Goal: Information Seeking & Learning: Learn about a topic

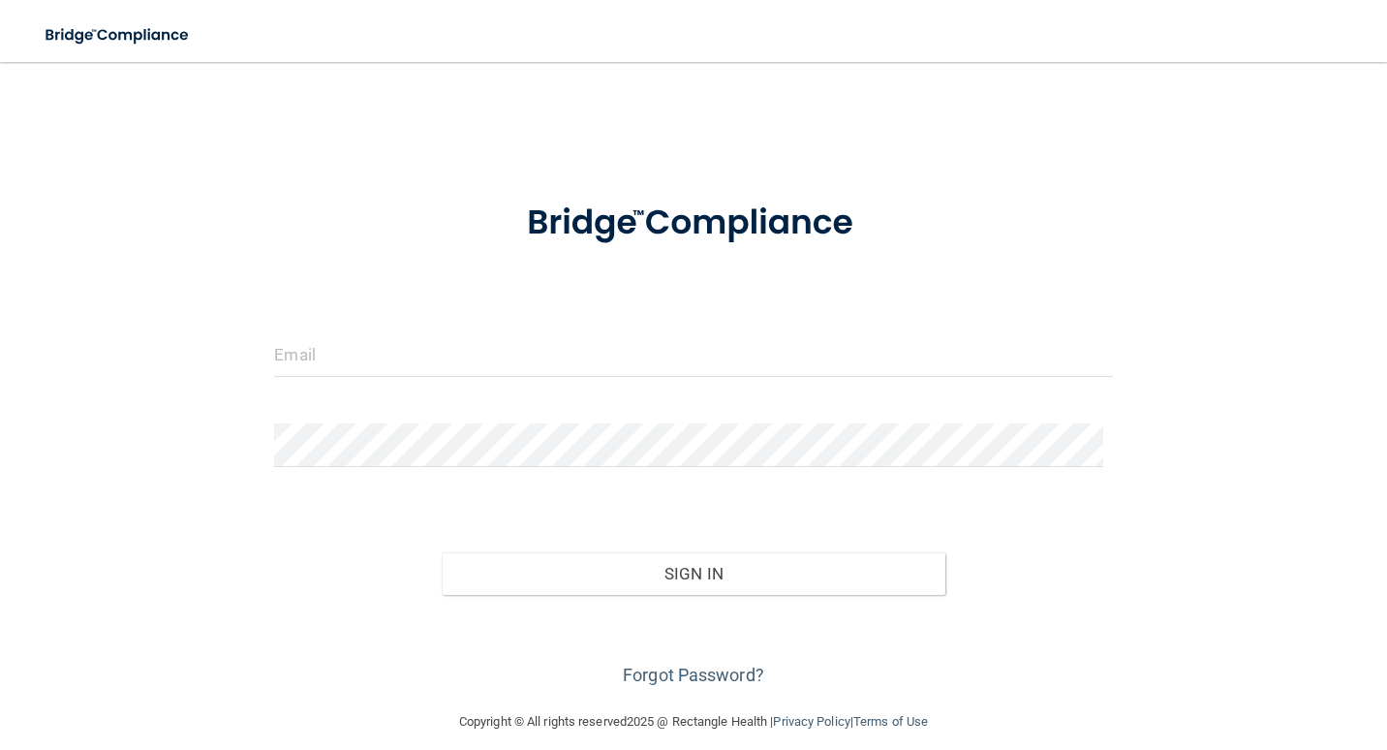
click at [596, 376] on div at bounding box center [693, 362] width 867 height 58
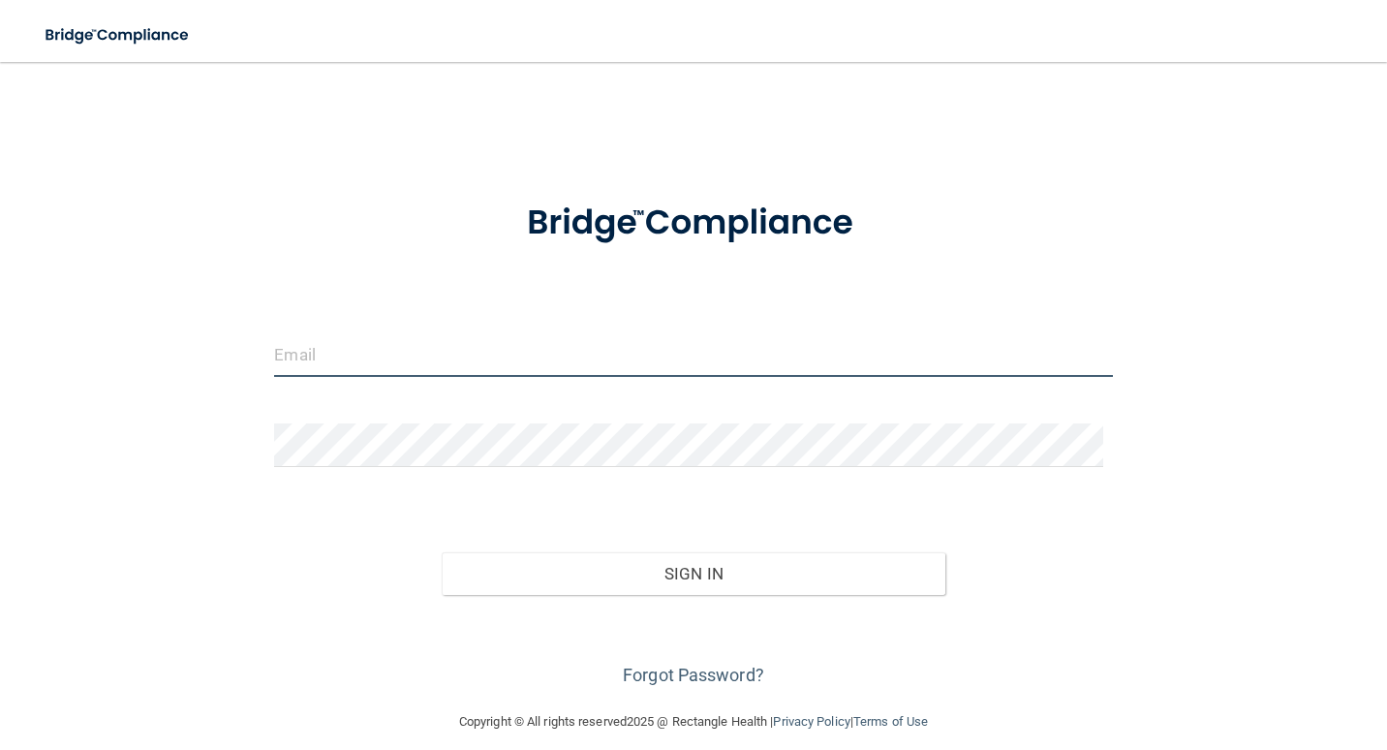
click at [581, 361] on input "email" at bounding box center [693, 355] width 838 height 44
type input "[EMAIL_ADDRESS][DOMAIN_NAME]"
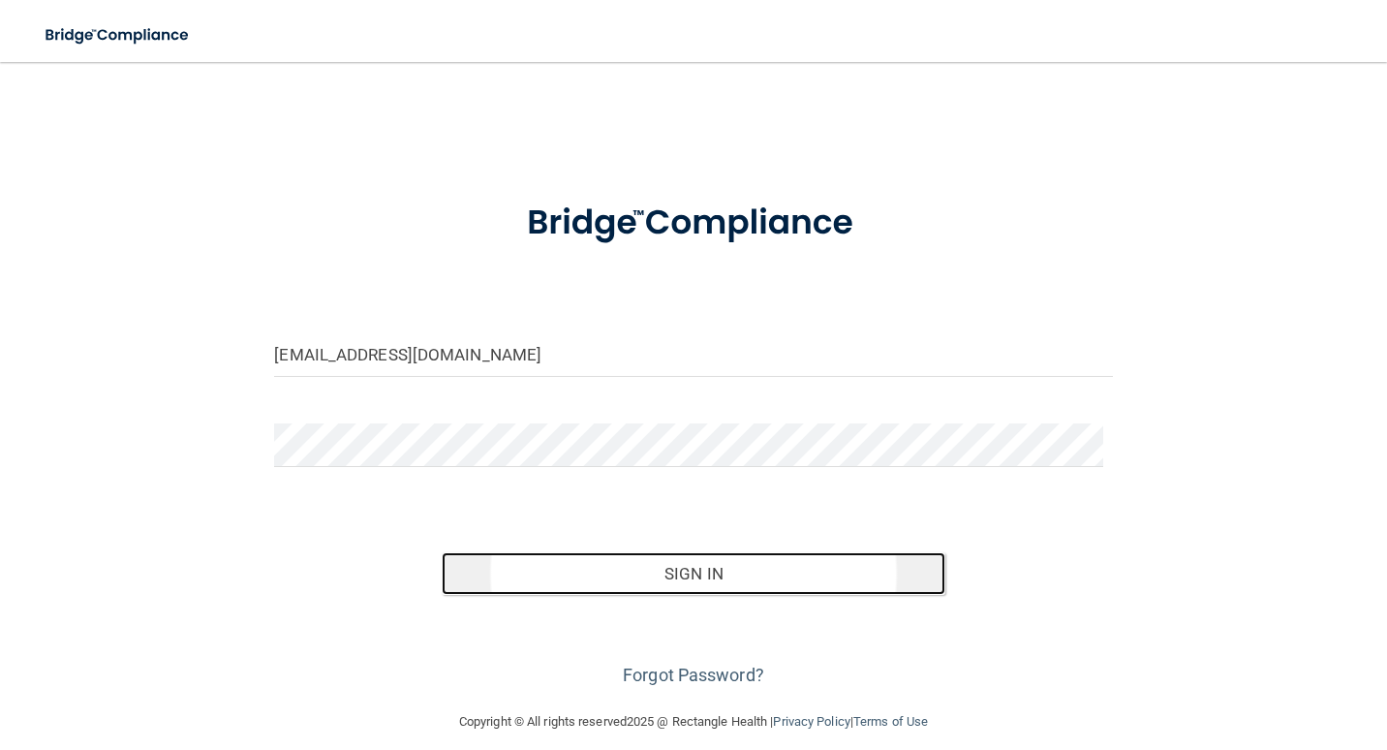
click at [740, 565] on button "Sign In" at bounding box center [693, 573] width 503 height 43
click at [764, 568] on button "Sign In" at bounding box center [693, 573] width 503 height 43
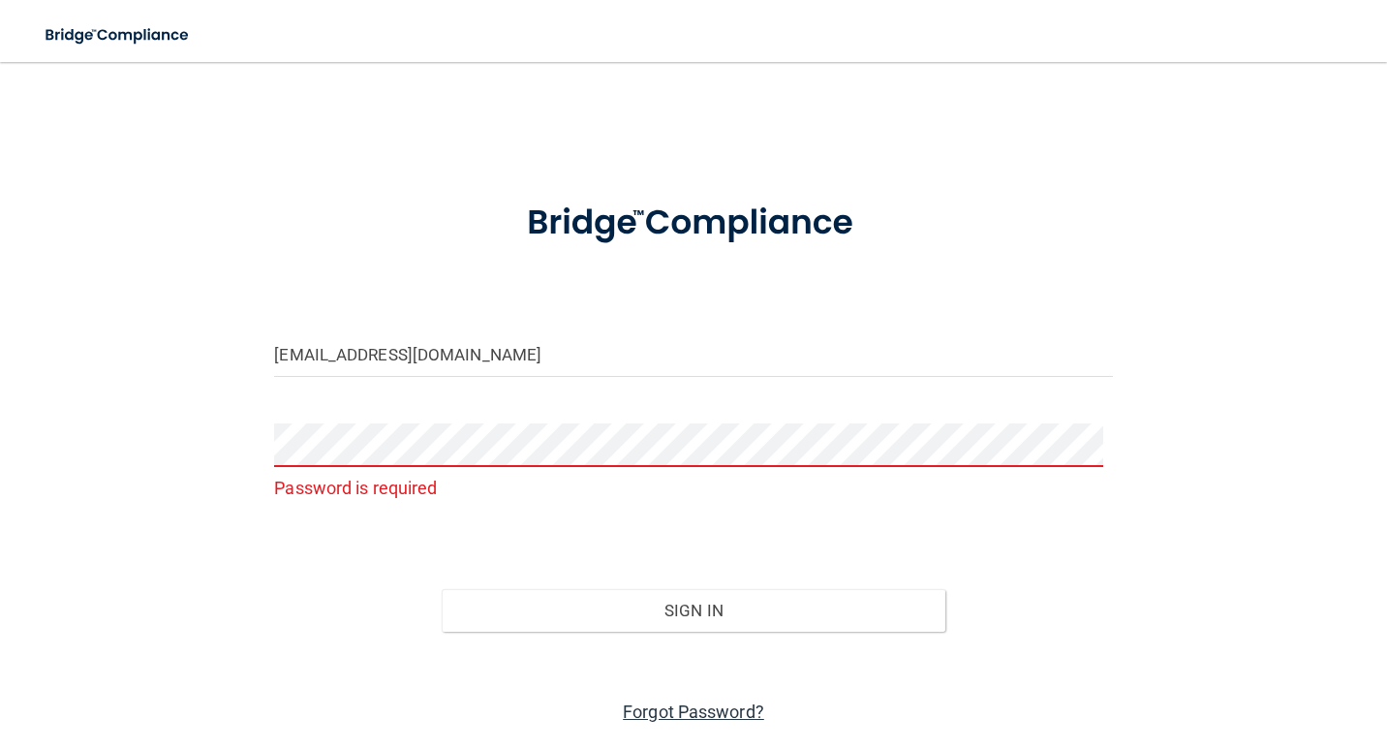
click at [709, 716] on link "Forgot Password?" at bounding box center [693, 711] width 141 height 20
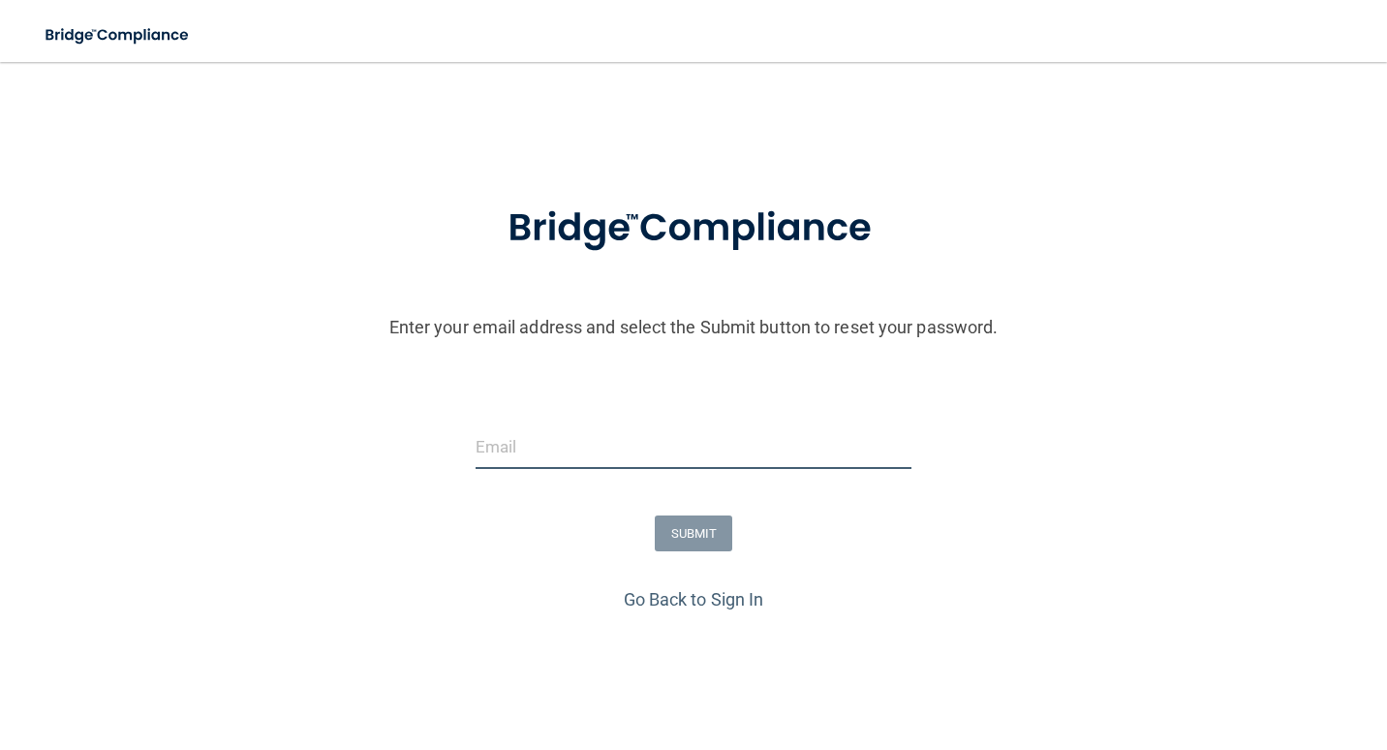
click at [647, 434] on input "email" at bounding box center [694, 447] width 437 height 44
type input "[EMAIL_ADDRESS][DOMAIN_NAME]"
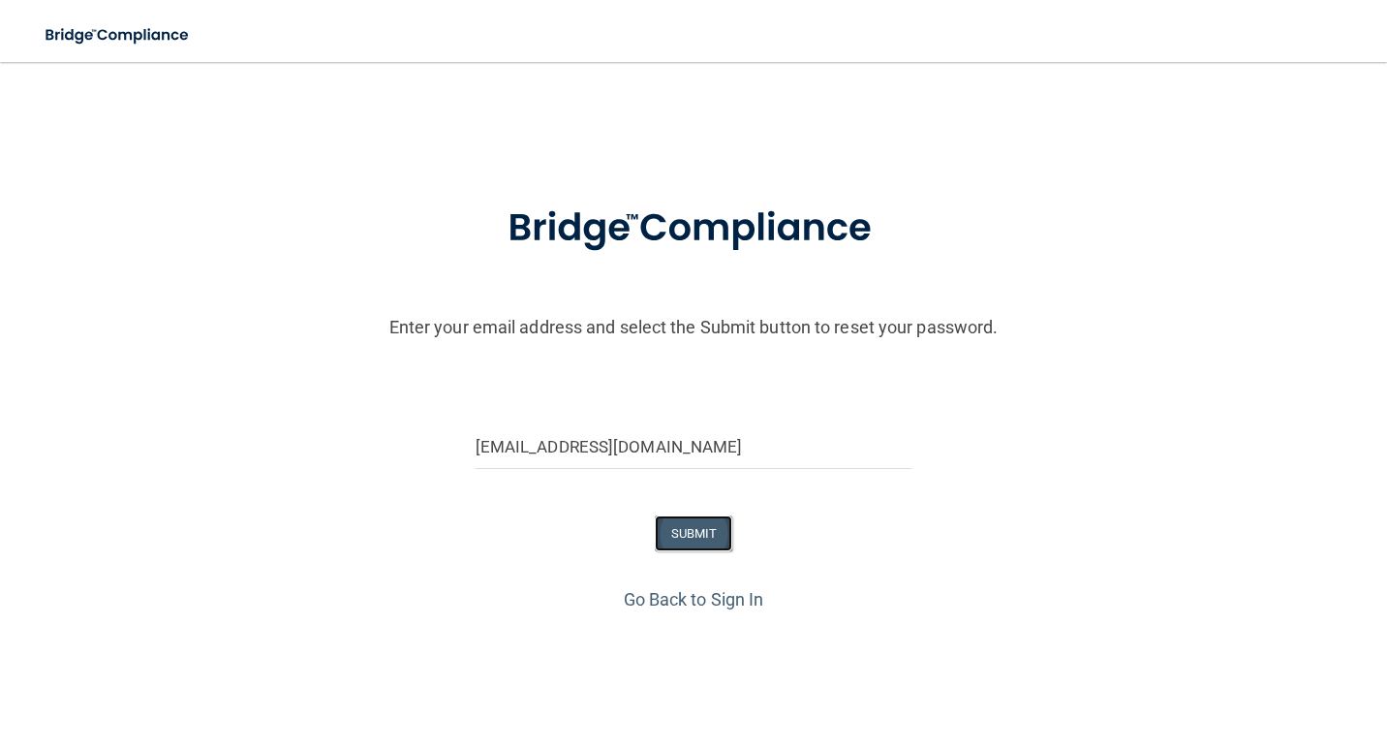
click at [655, 548] on button "SUBMIT" at bounding box center [694, 533] width 78 height 36
click at [648, 422] on form "Enter your email address and select the Submit button to reset your password. S…" at bounding box center [694, 380] width 1368 height 405
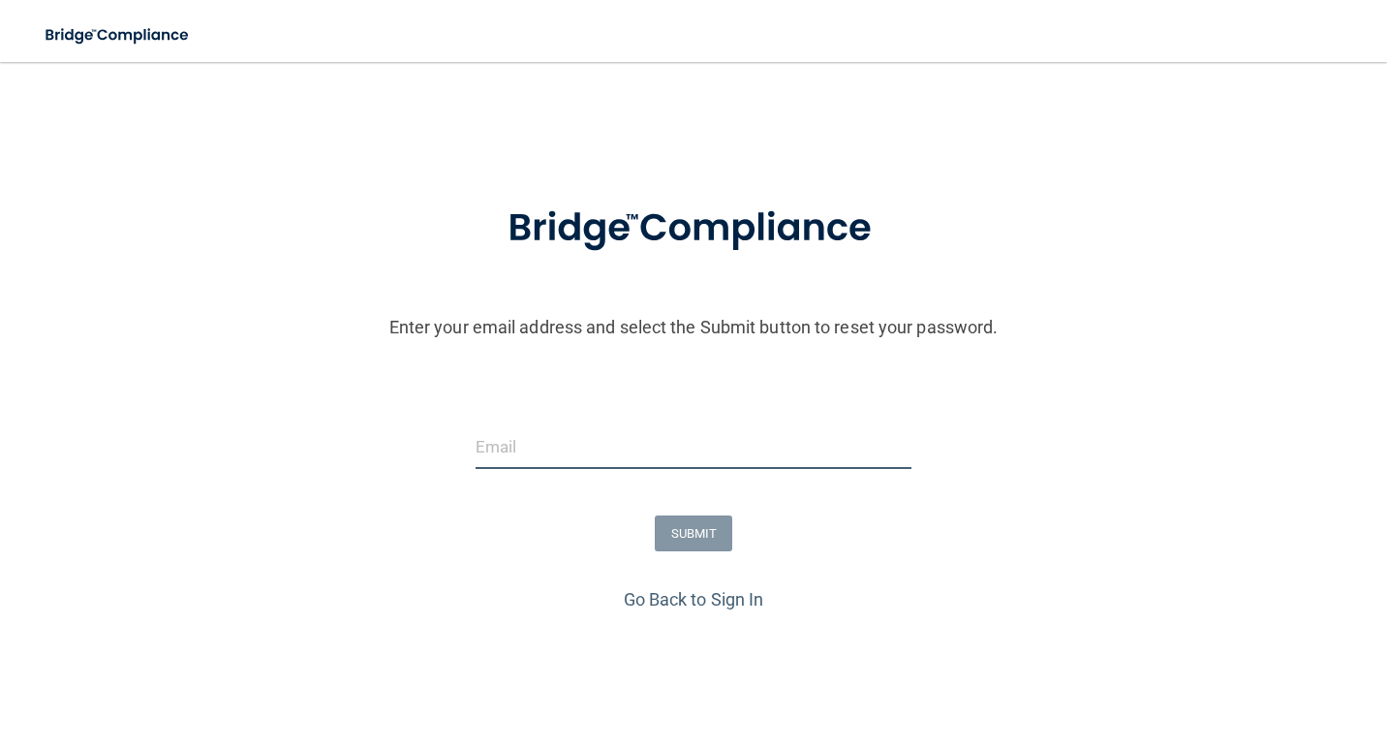
click at [668, 450] on input "email" at bounding box center [694, 447] width 437 height 44
type input "[EMAIL_ADDRESS][DOMAIN_NAME]"
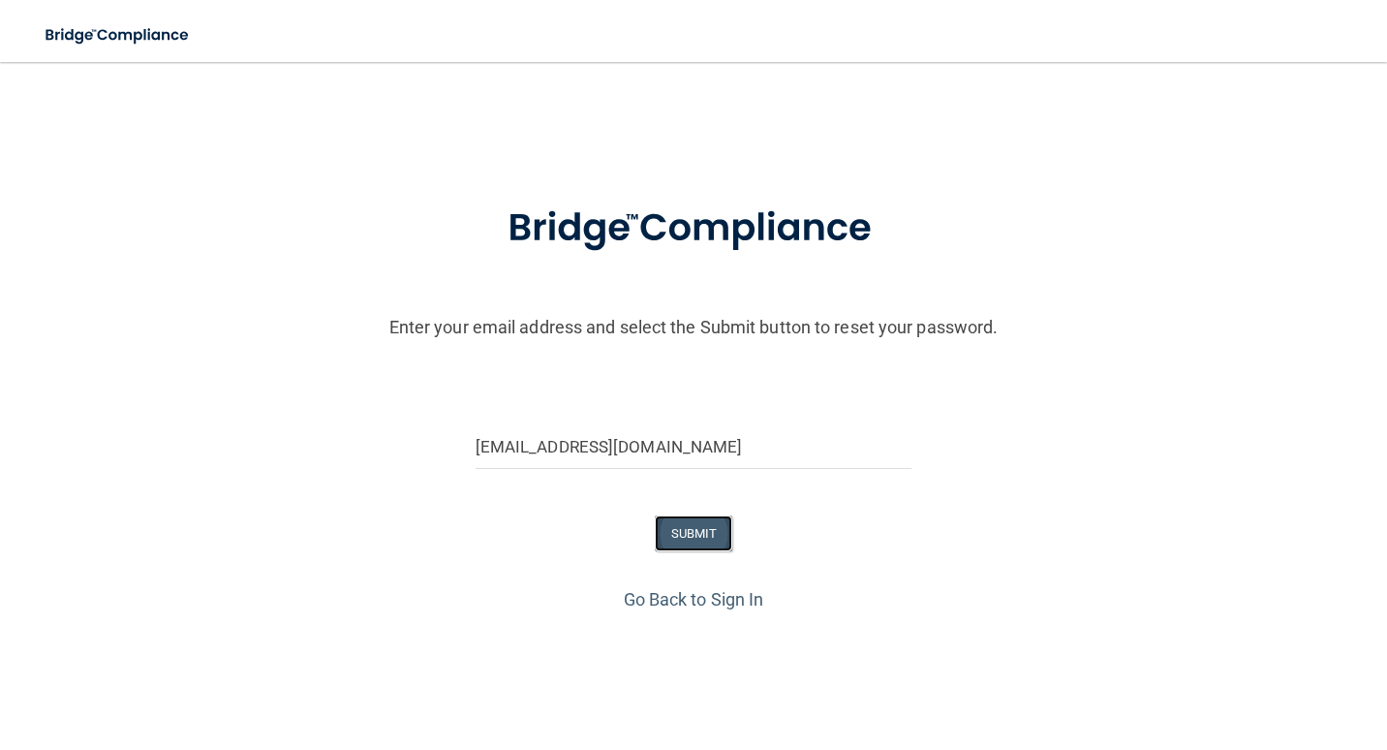
click at [675, 527] on button "SUBMIT" at bounding box center [694, 533] width 78 height 36
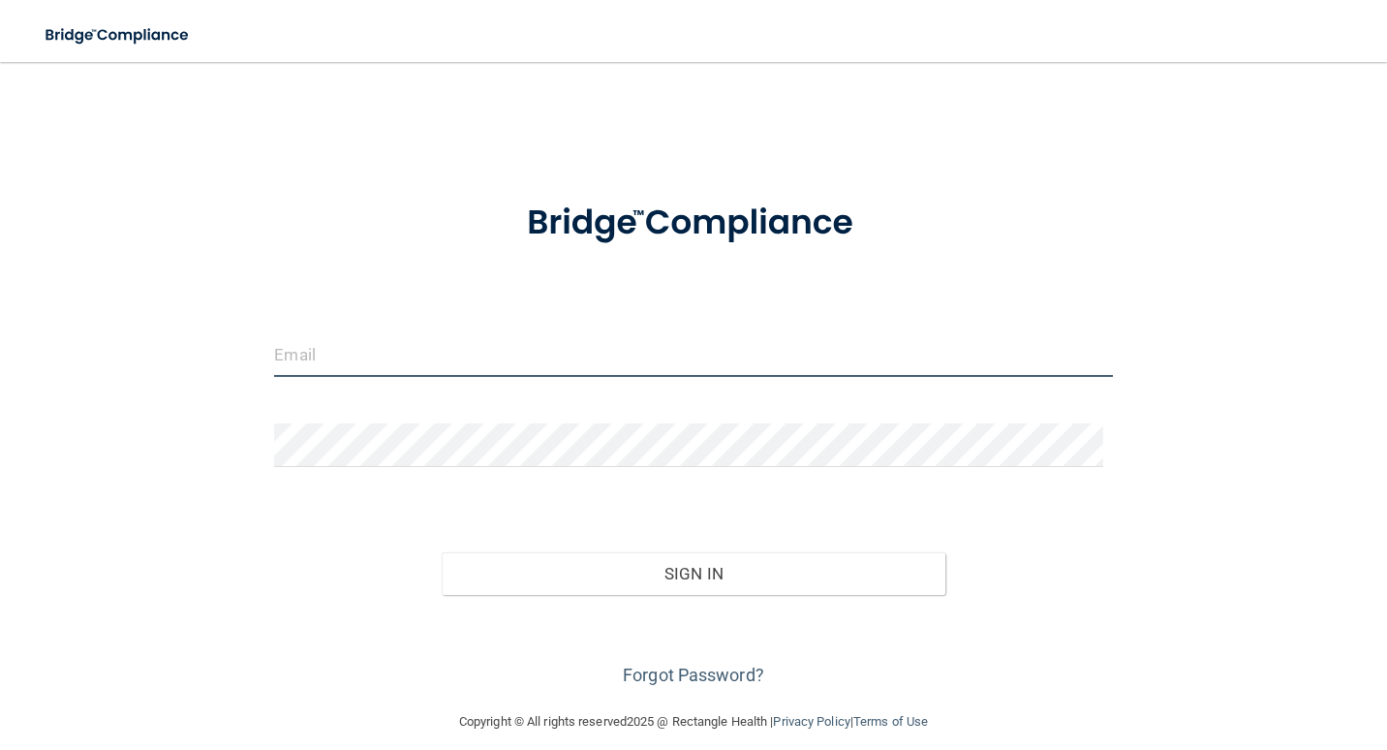
click at [766, 348] on input "email" at bounding box center [693, 355] width 838 height 44
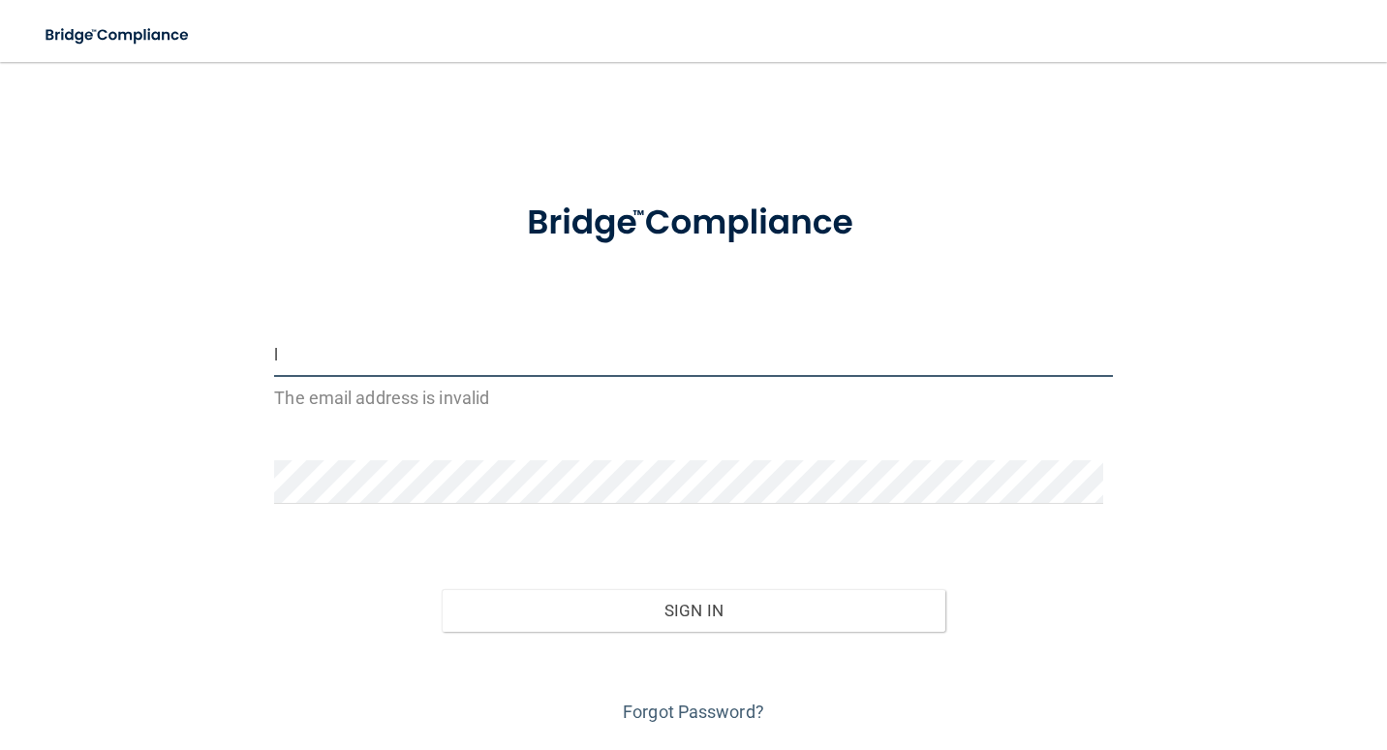
type input "[EMAIL_ADDRESS][DOMAIN_NAME]"
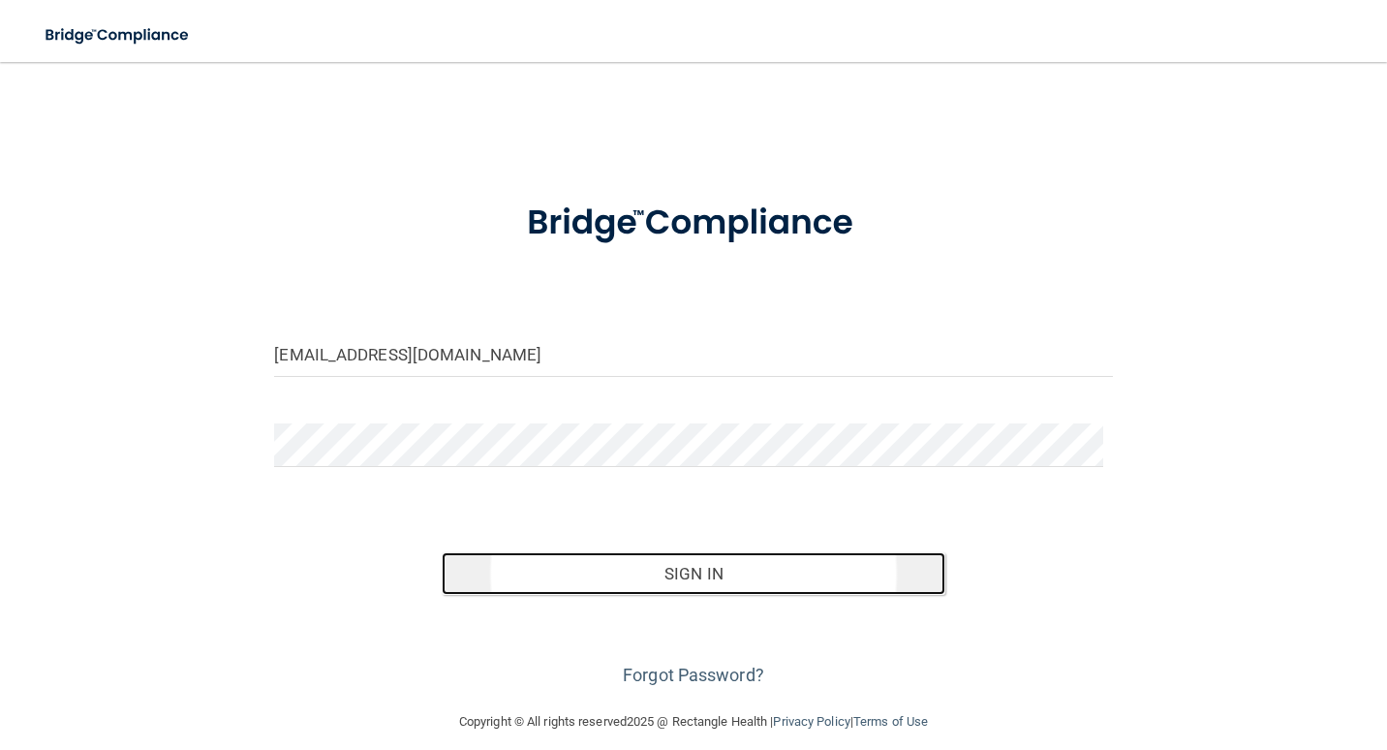
click at [723, 586] on button "Sign In" at bounding box center [693, 573] width 503 height 43
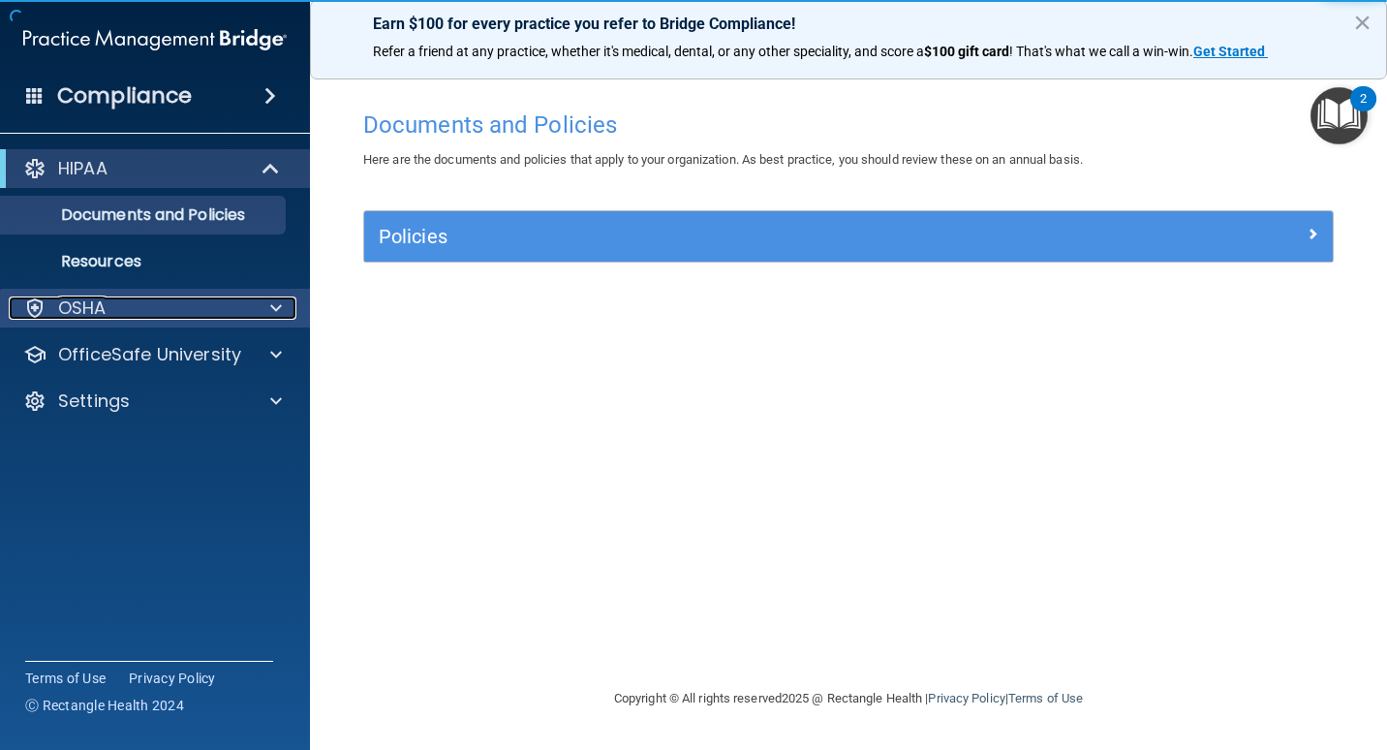
click at [202, 314] on div "OSHA" at bounding box center [129, 307] width 240 height 23
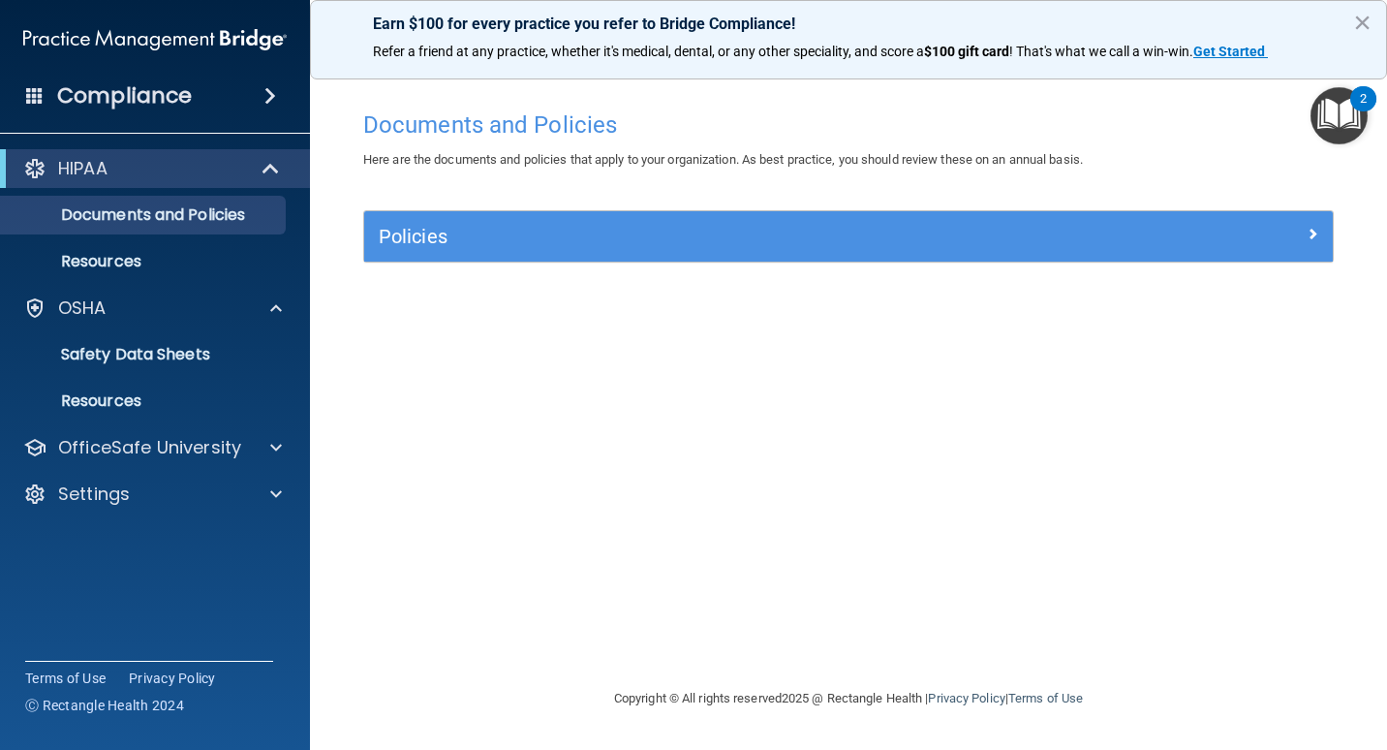
click at [189, 114] on div "Compliance" at bounding box center [155, 96] width 310 height 43
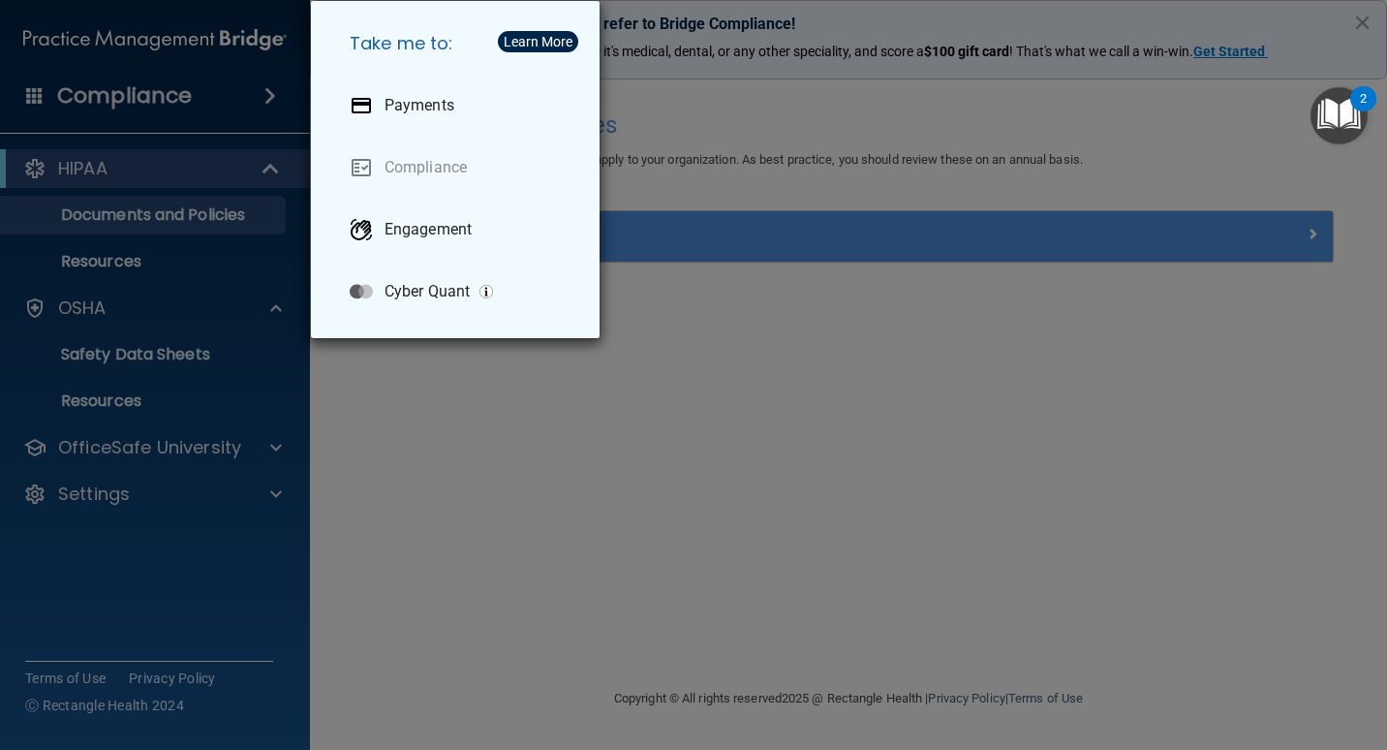
click at [239, 109] on div "Take me to: Payments Compliance Engagement Cyber Quant" at bounding box center [693, 375] width 1387 height 750
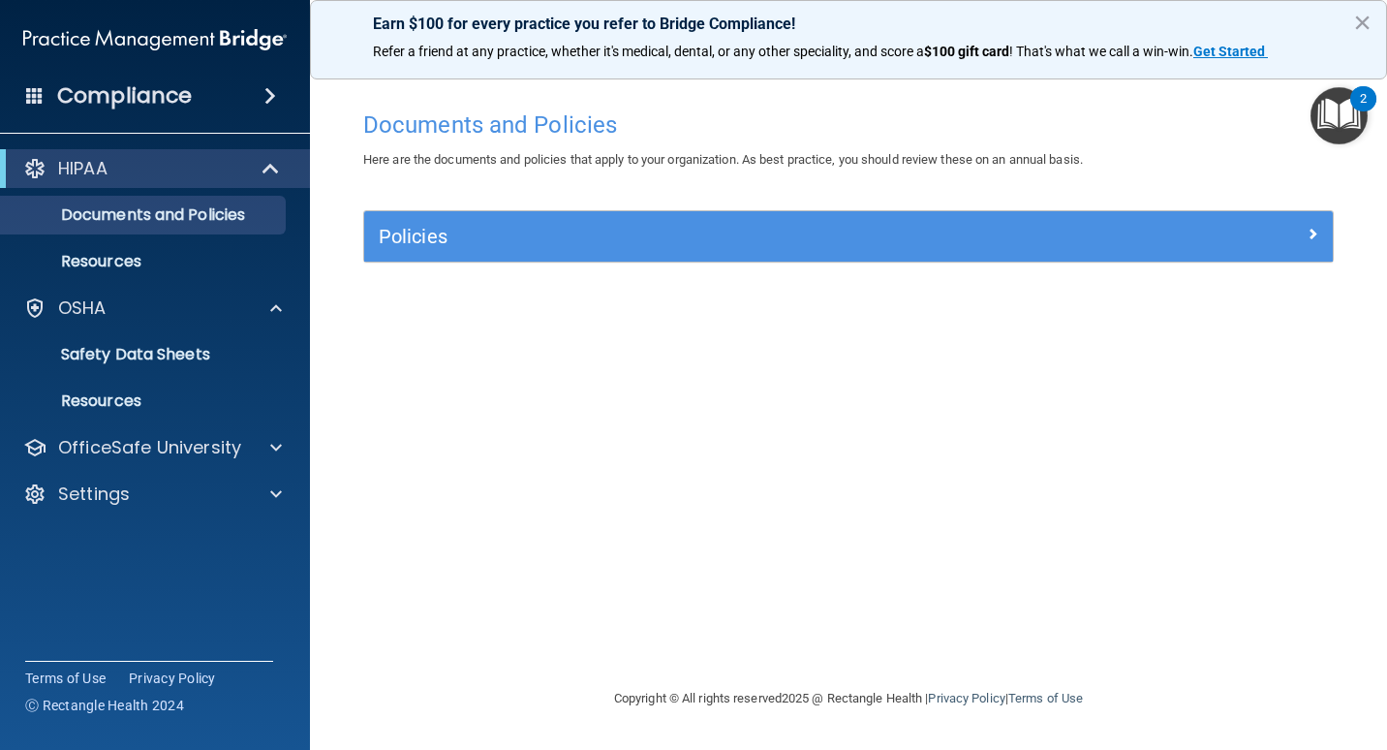
click at [22, 94] on div "Compliance" at bounding box center [155, 96] width 310 height 43
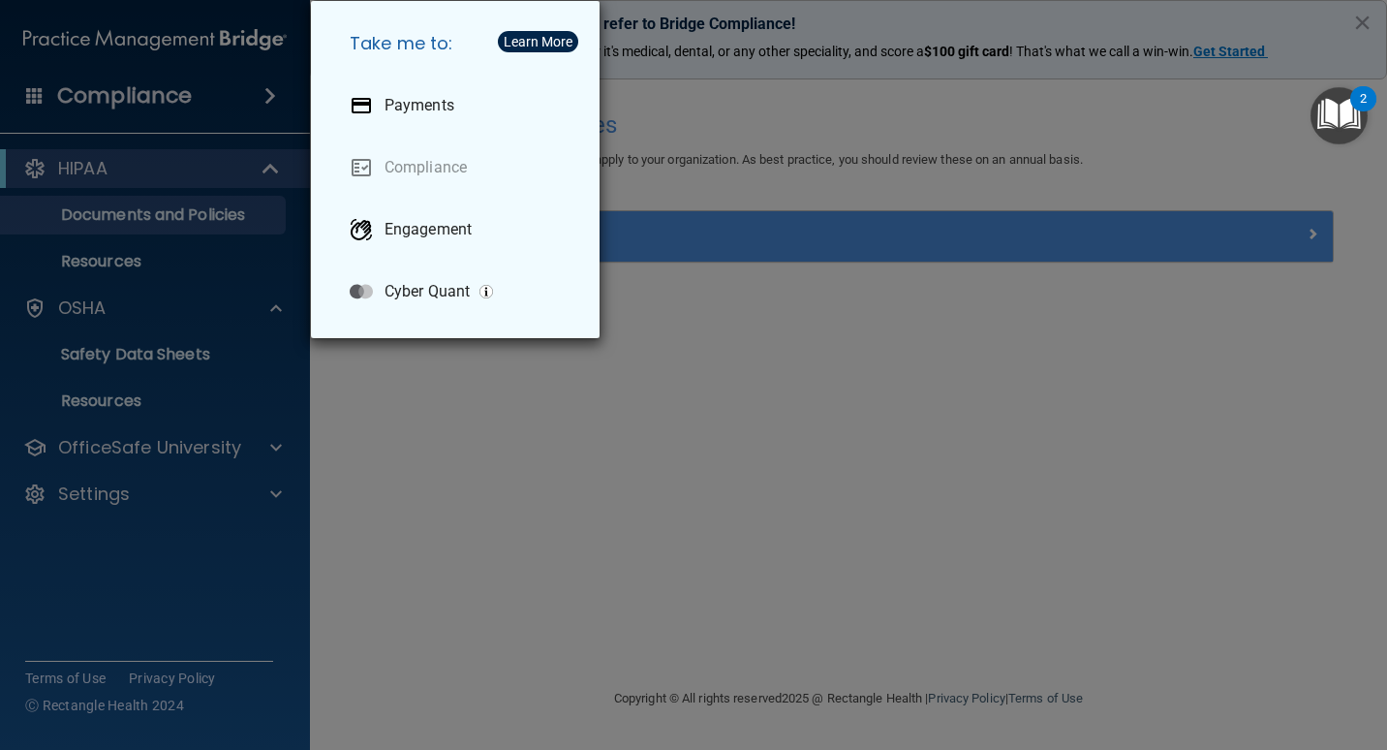
click at [1169, 118] on div "Take me to: Payments Compliance Engagement Cyber Quant" at bounding box center [693, 375] width 1387 height 750
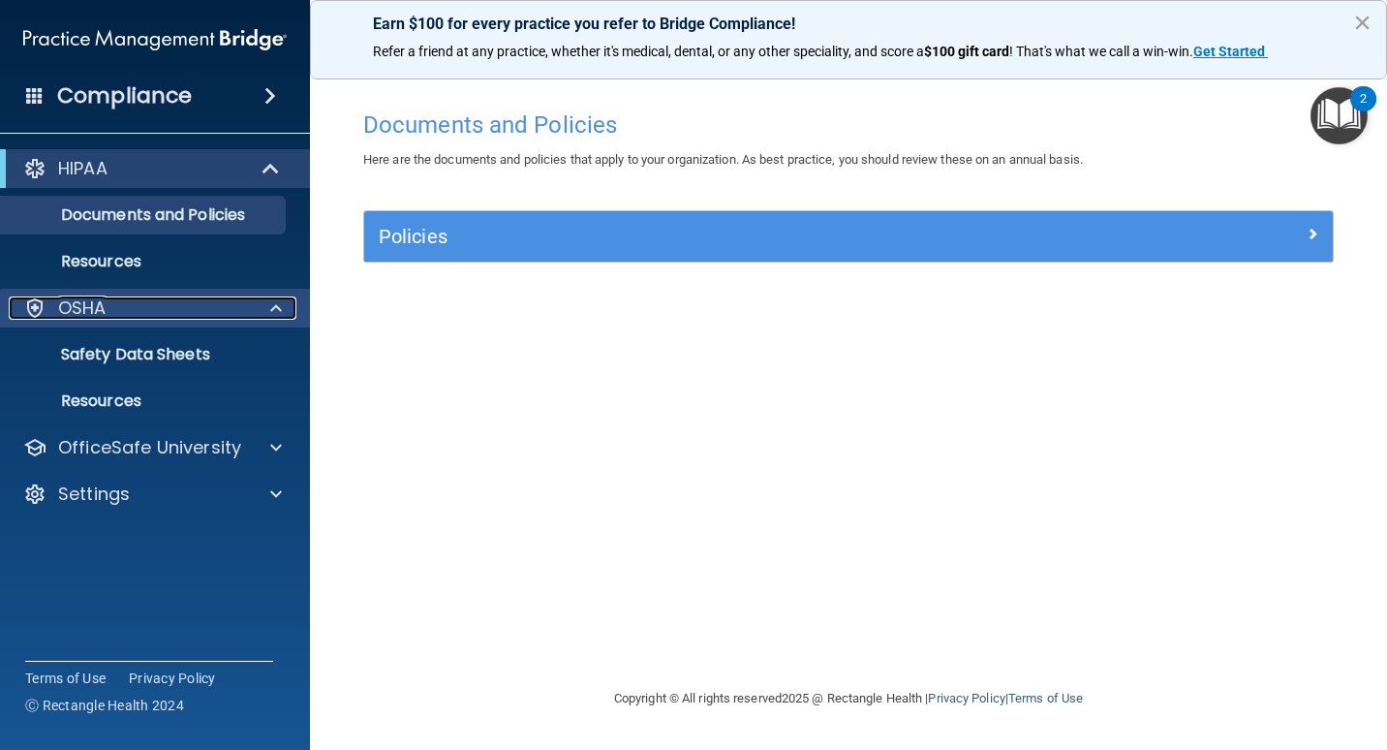
click at [120, 306] on div "OSHA" at bounding box center [129, 307] width 240 height 23
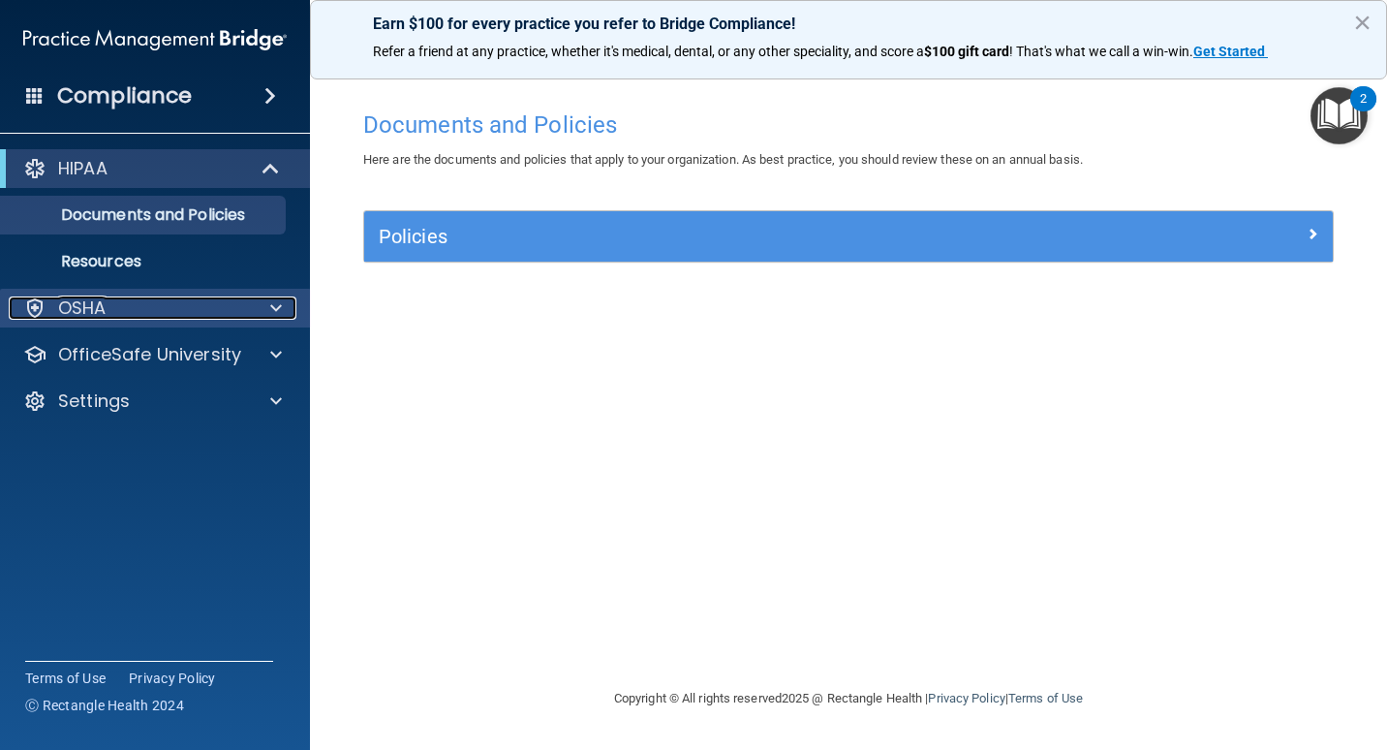
click at [129, 318] on div "OSHA" at bounding box center [129, 307] width 240 height 23
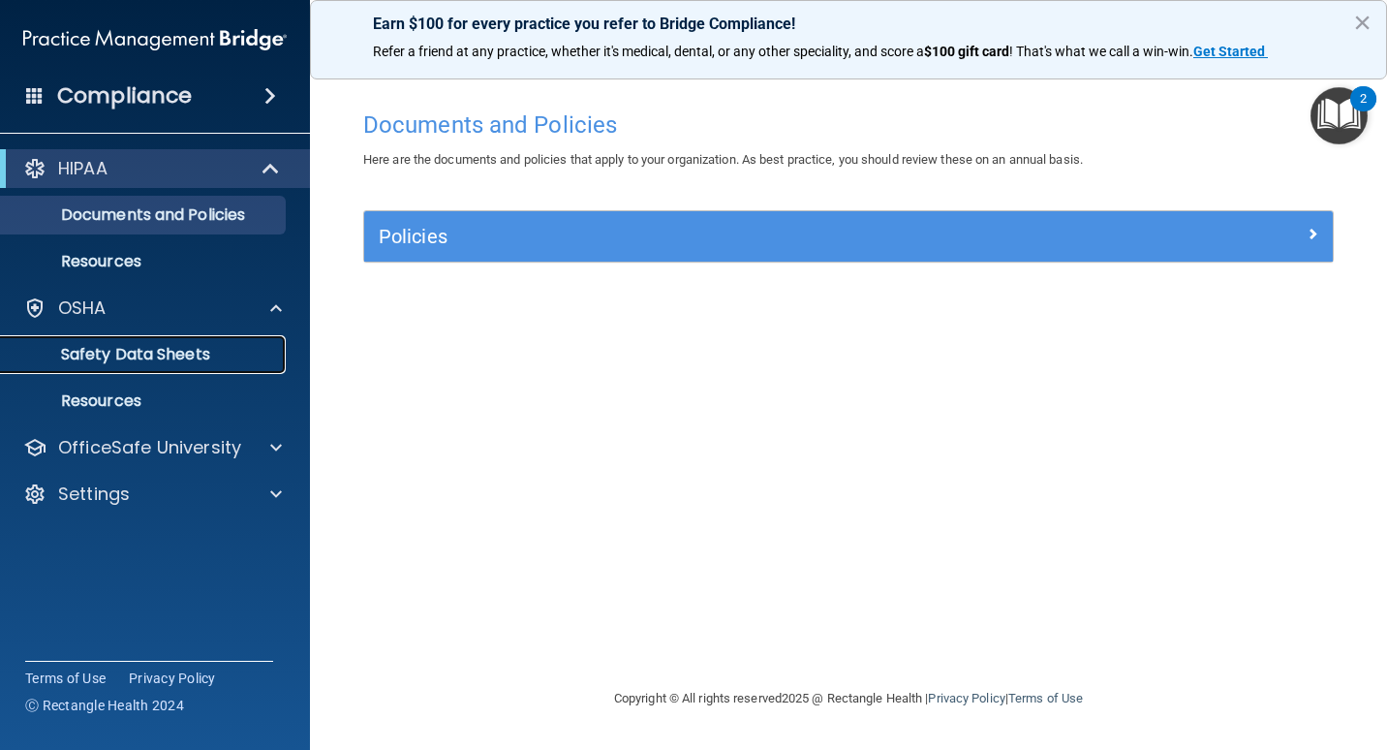
click at [156, 370] on link "Safety Data Sheets" at bounding box center [133, 354] width 305 height 39
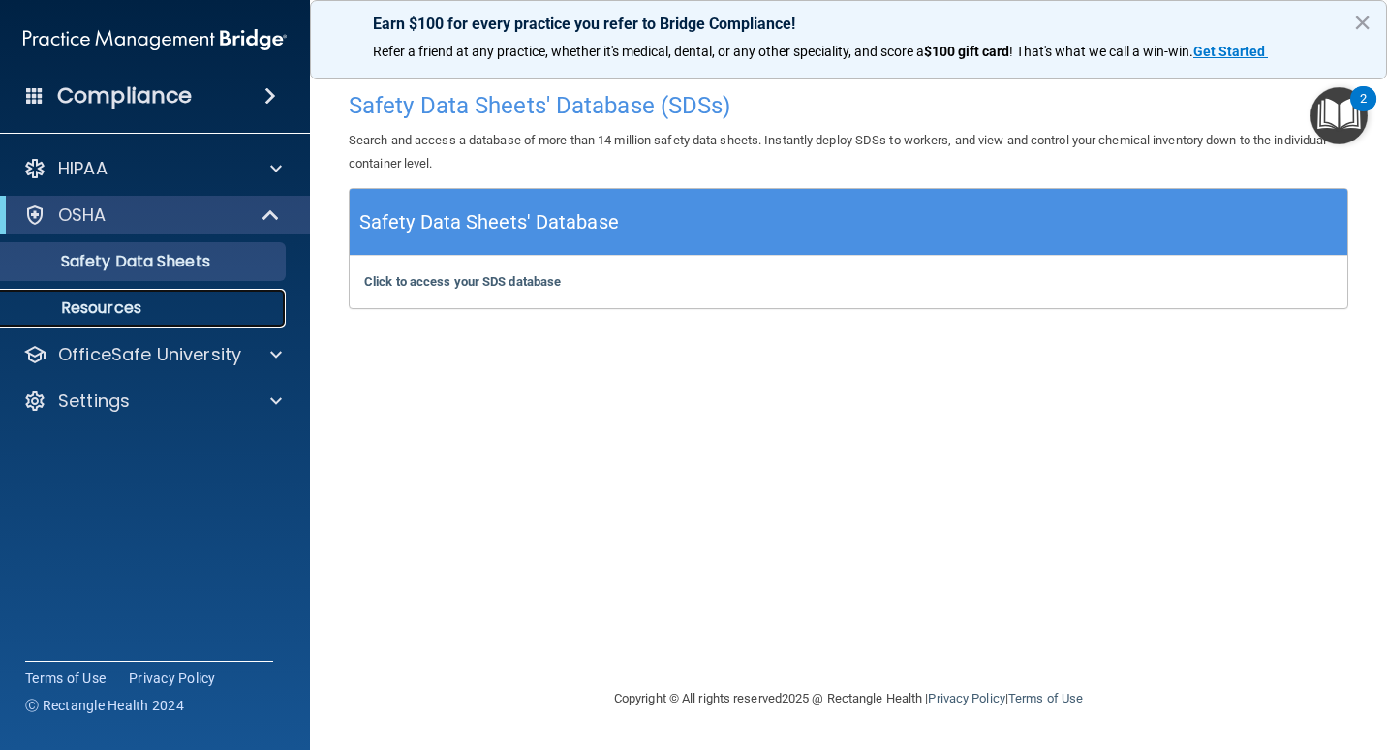
click at [137, 296] on link "Resources" at bounding box center [133, 308] width 305 height 39
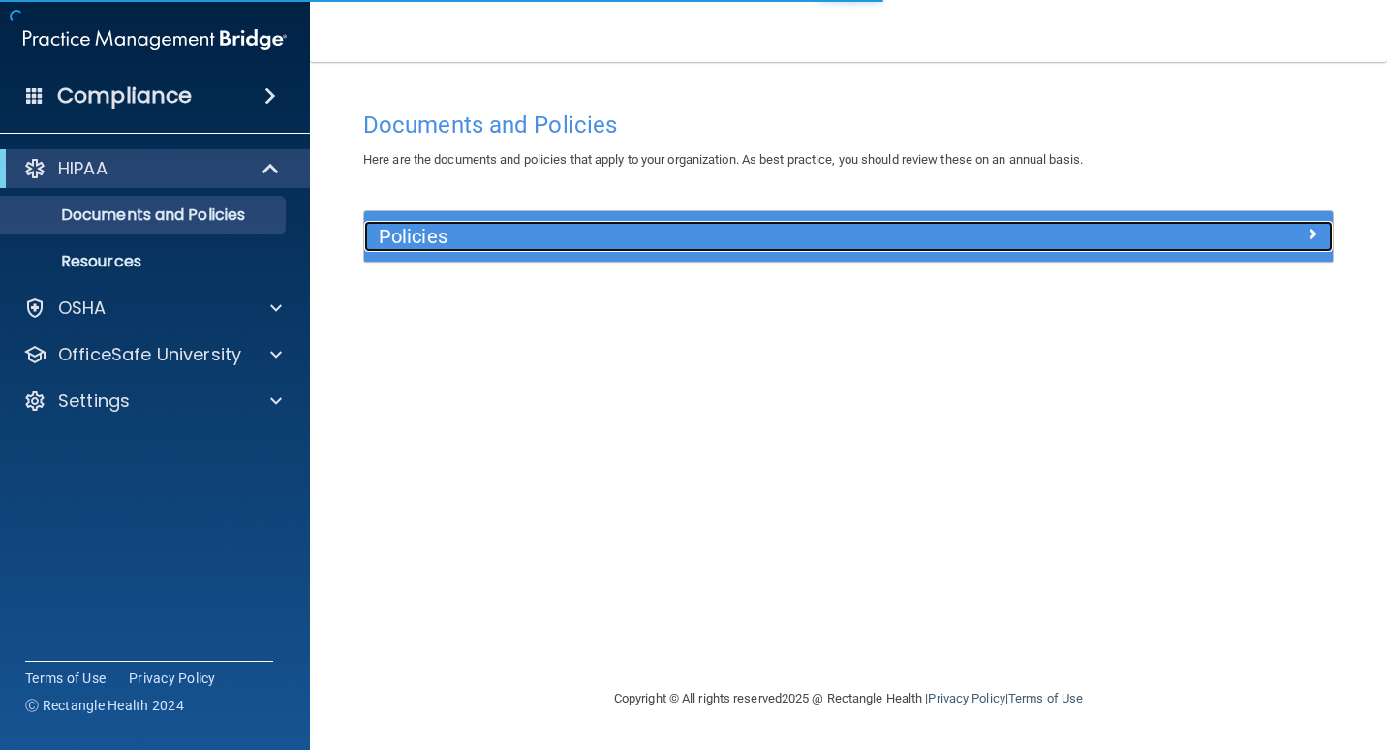
click at [614, 246] on h5 "Policies" at bounding box center [728, 236] width 698 height 21
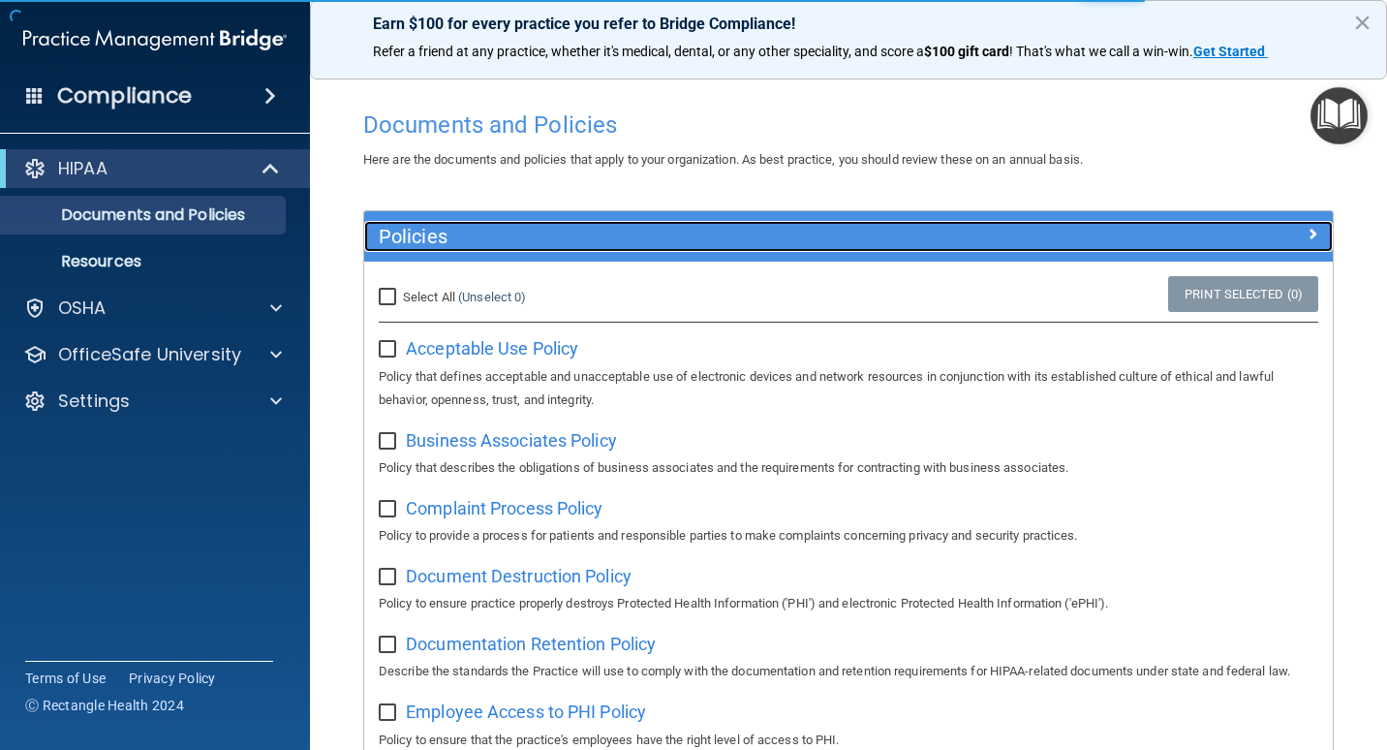
click at [609, 246] on h5 "Policies" at bounding box center [728, 236] width 698 height 21
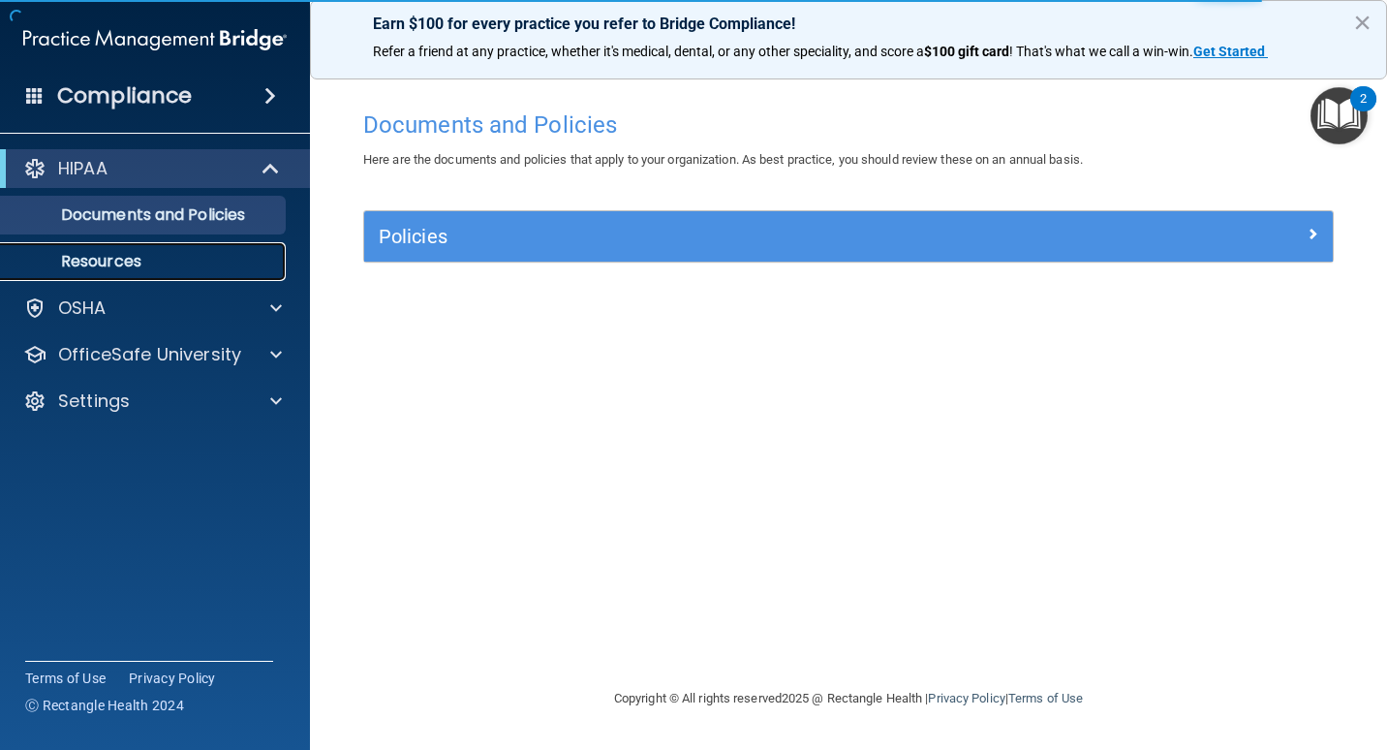
click at [117, 248] on link "Resources" at bounding box center [133, 261] width 305 height 39
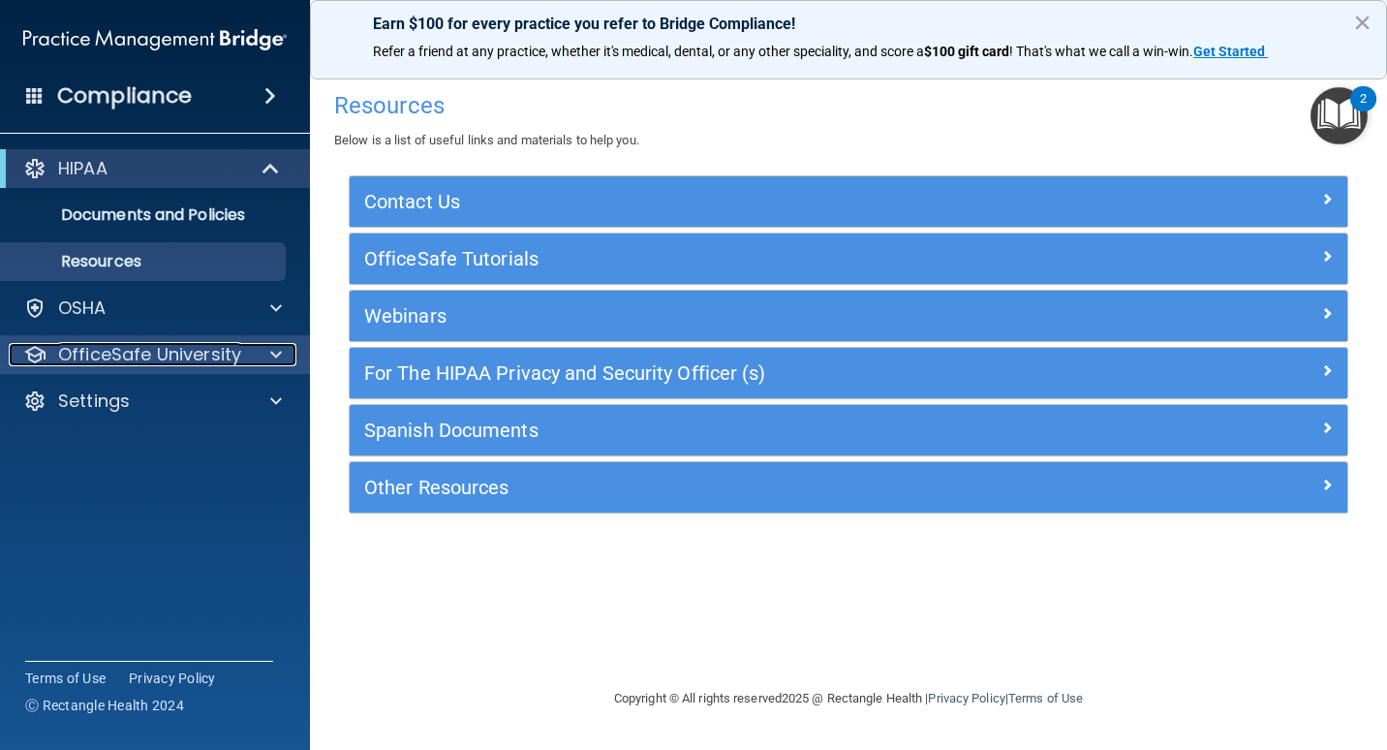
click at [206, 355] on p "OfficeSafe University" at bounding box center [149, 354] width 183 height 23
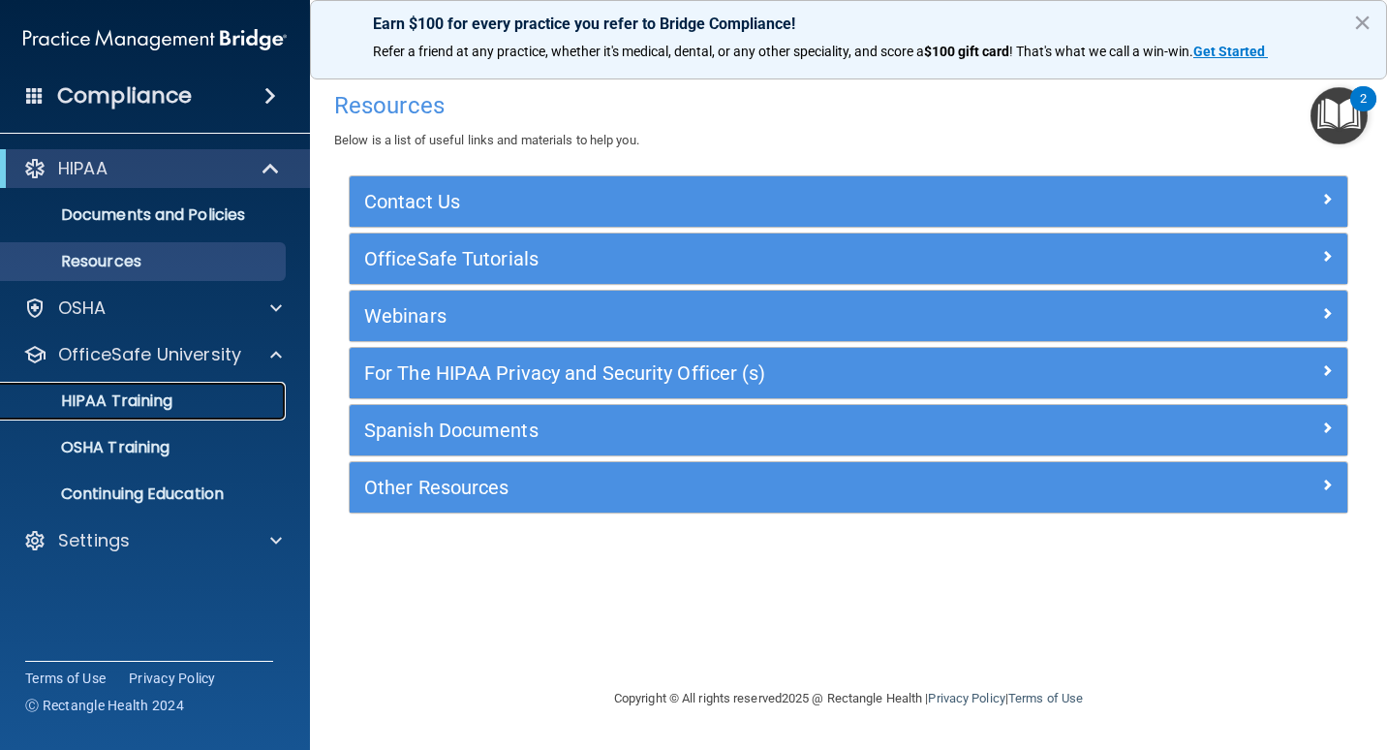
click at [162, 412] on link "HIPAA Training" at bounding box center [133, 401] width 305 height 39
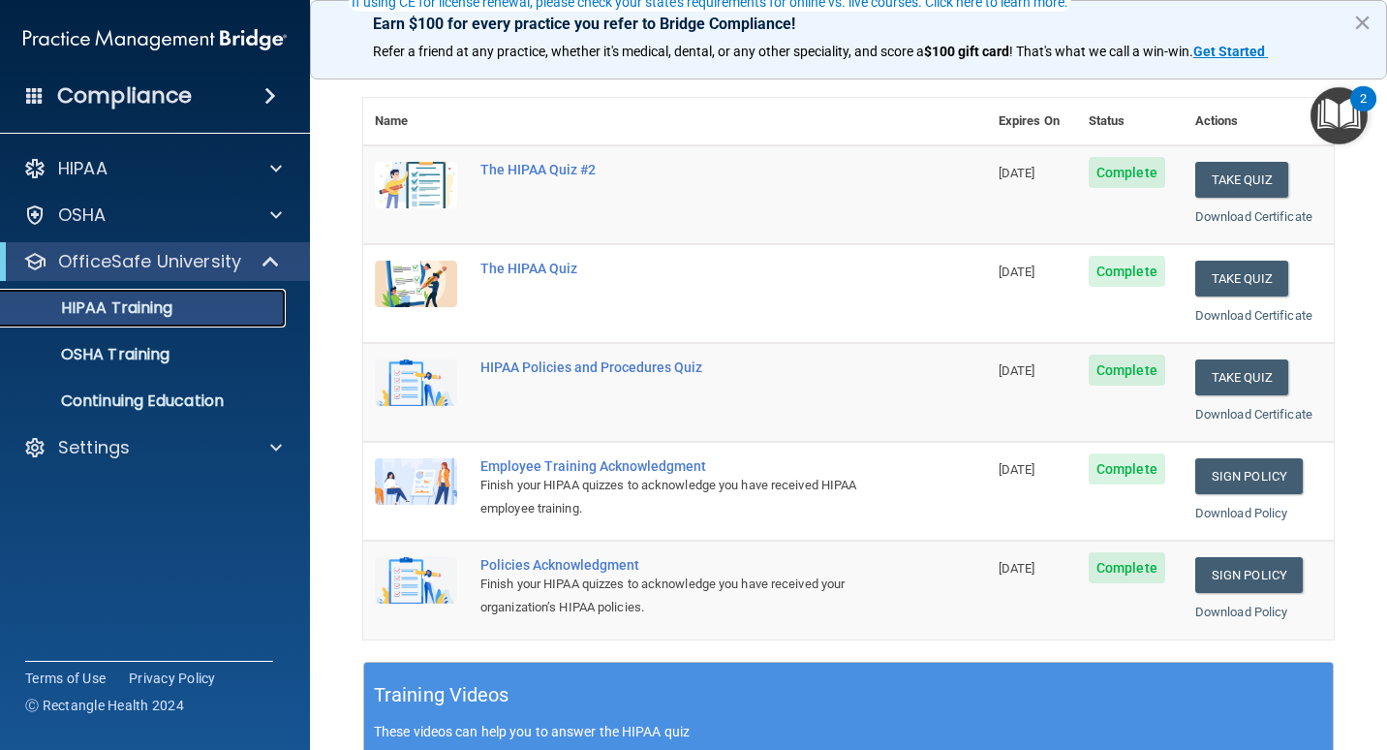
scroll to position [181, 0]
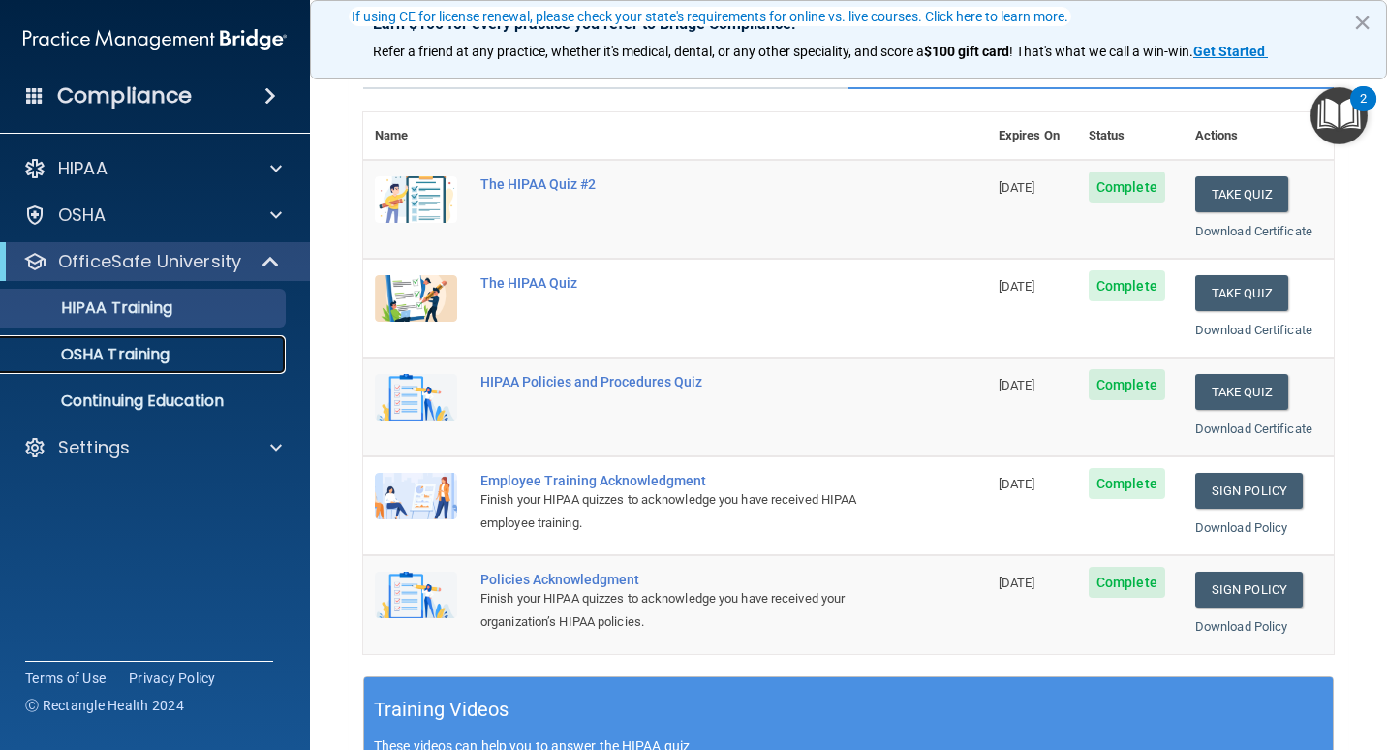
click at [118, 358] on p "OSHA Training" at bounding box center [91, 354] width 157 height 19
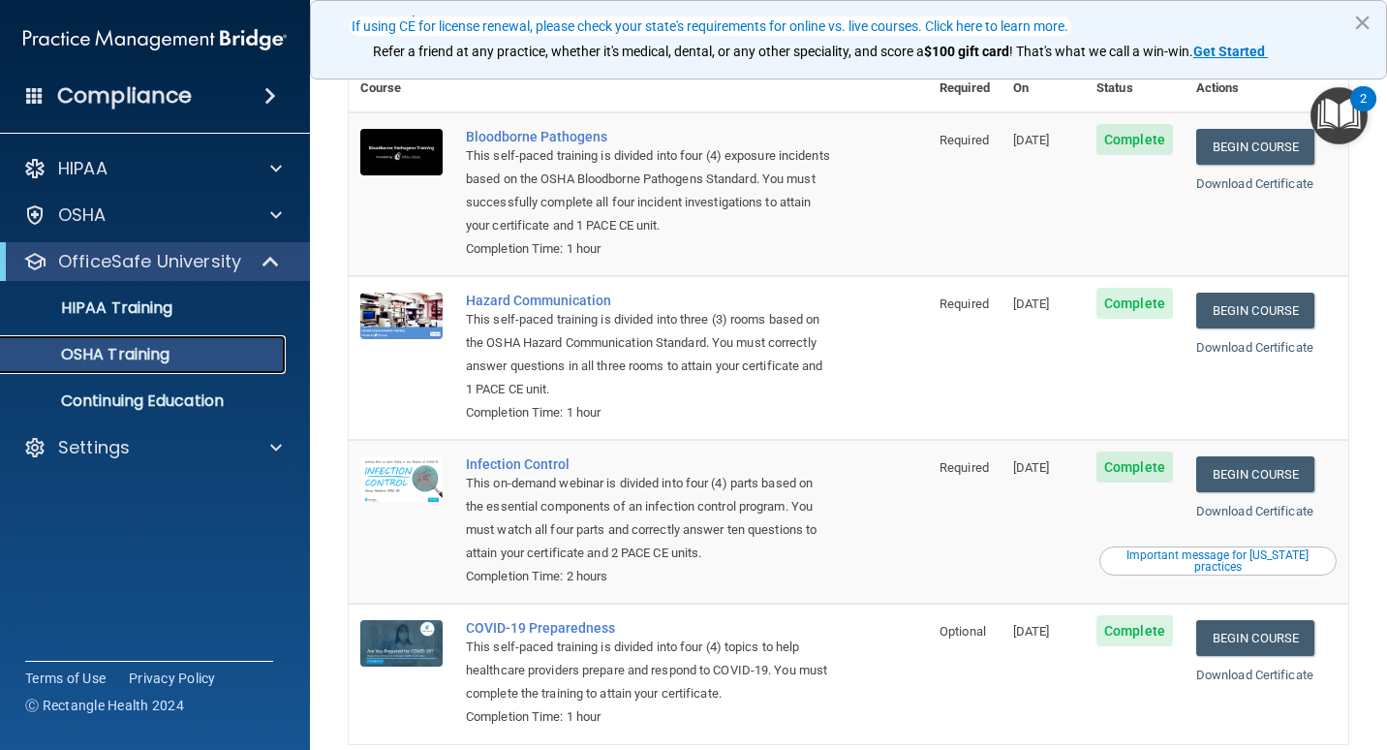
scroll to position [132, 0]
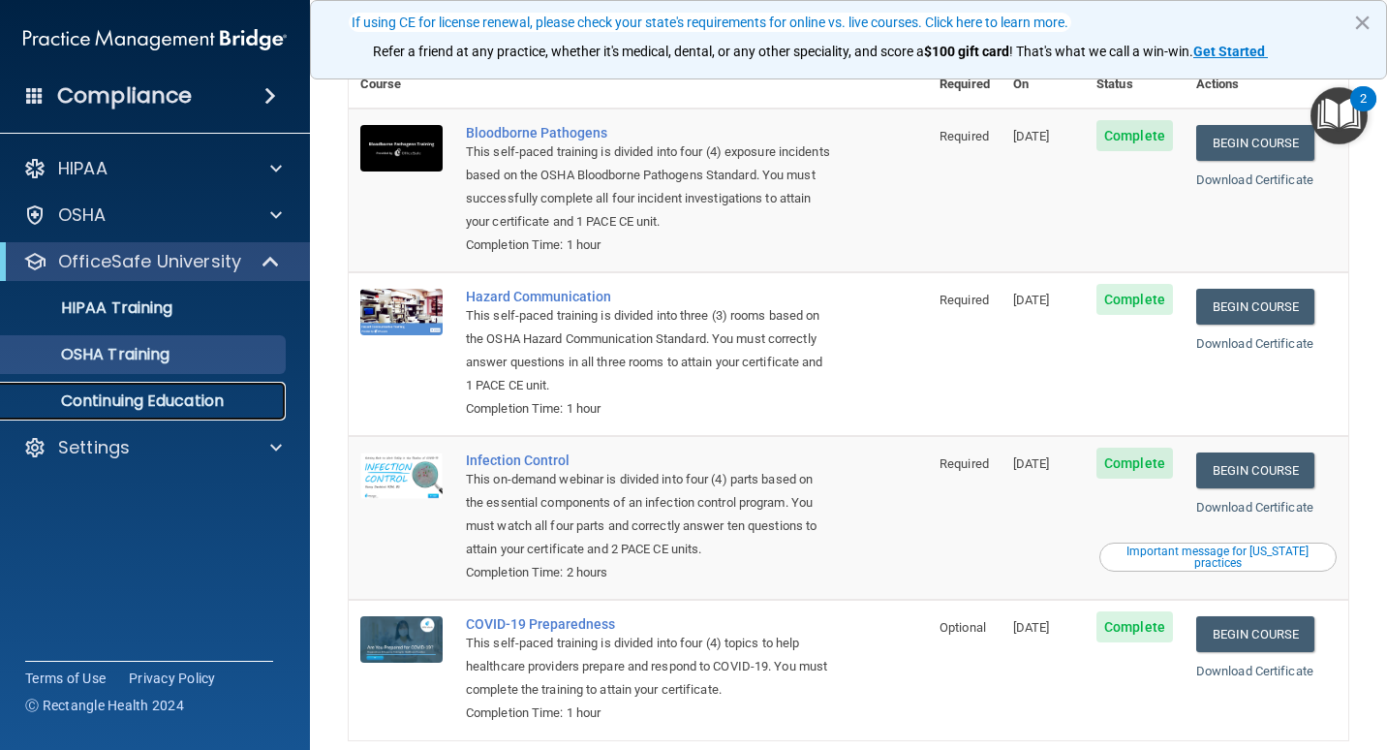
click at [121, 401] on p "Continuing Education" at bounding box center [145, 400] width 265 height 19
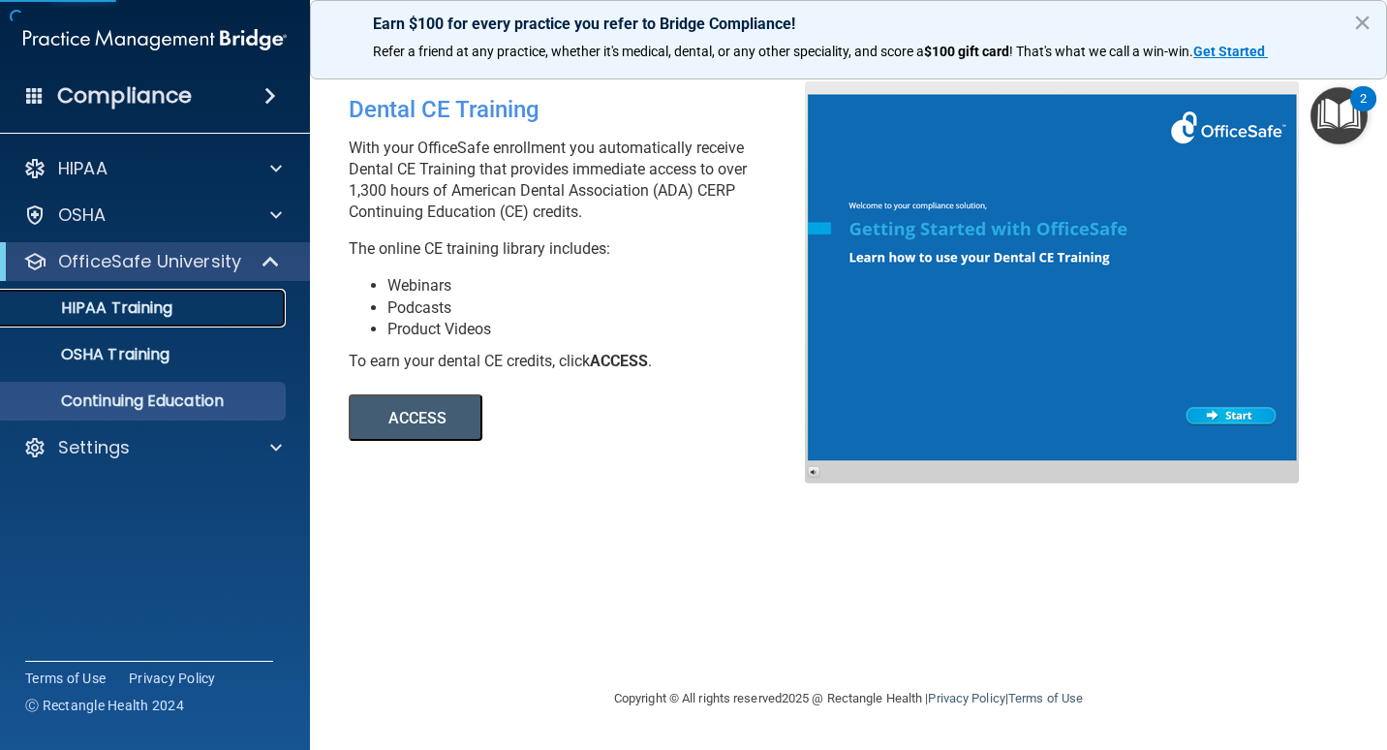
click at [95, 307] on p "HIPAA Training" at bounding box center [93, 307] width 160 height 19
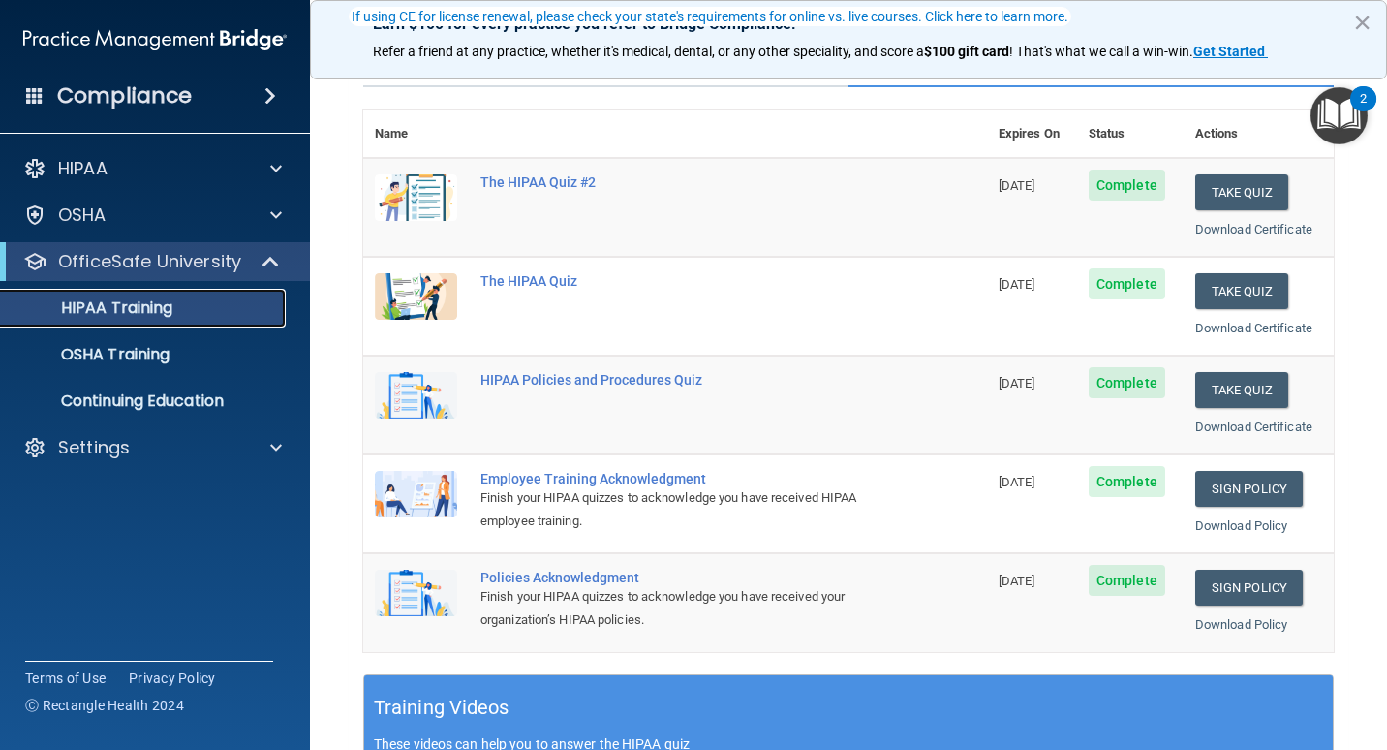
scroll to position [185, 0]
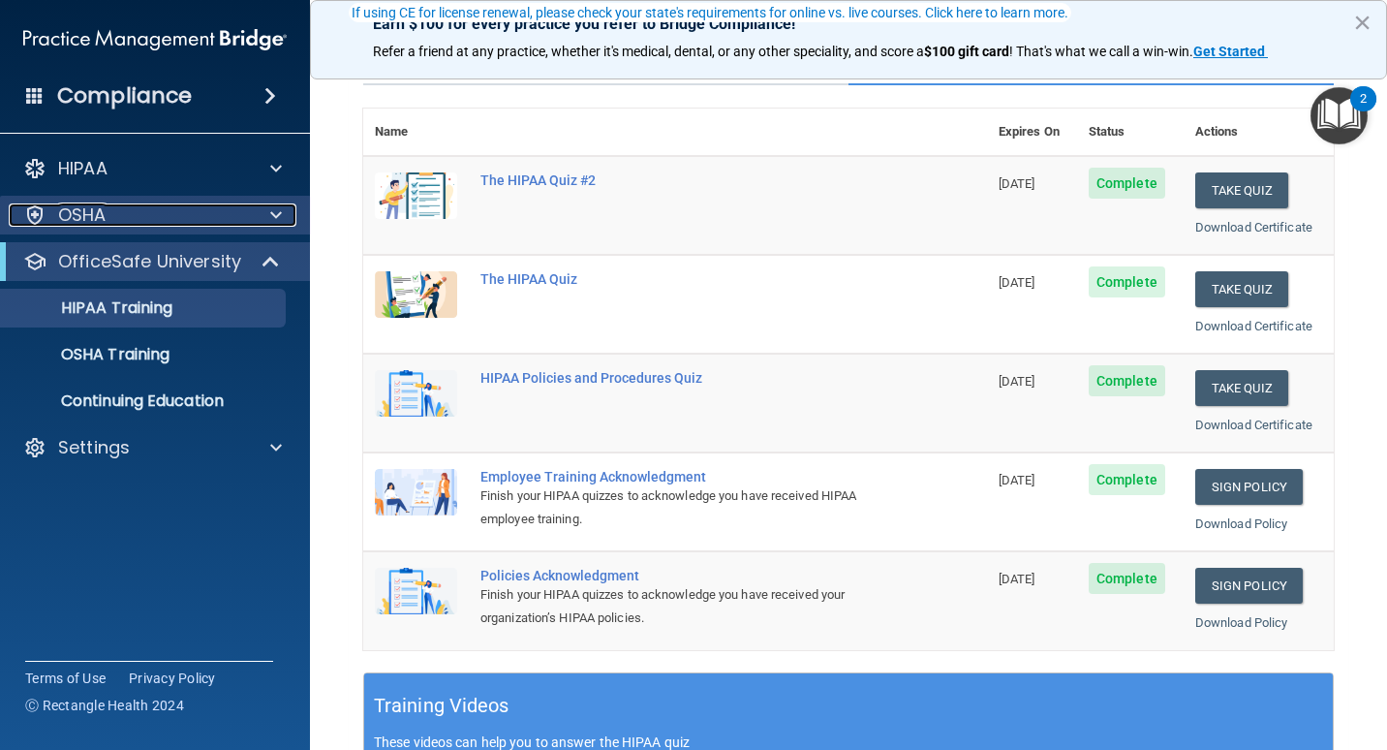
click at [171, 210] on div "OSHA" at bounding box center [129, 214] width 240 height 23
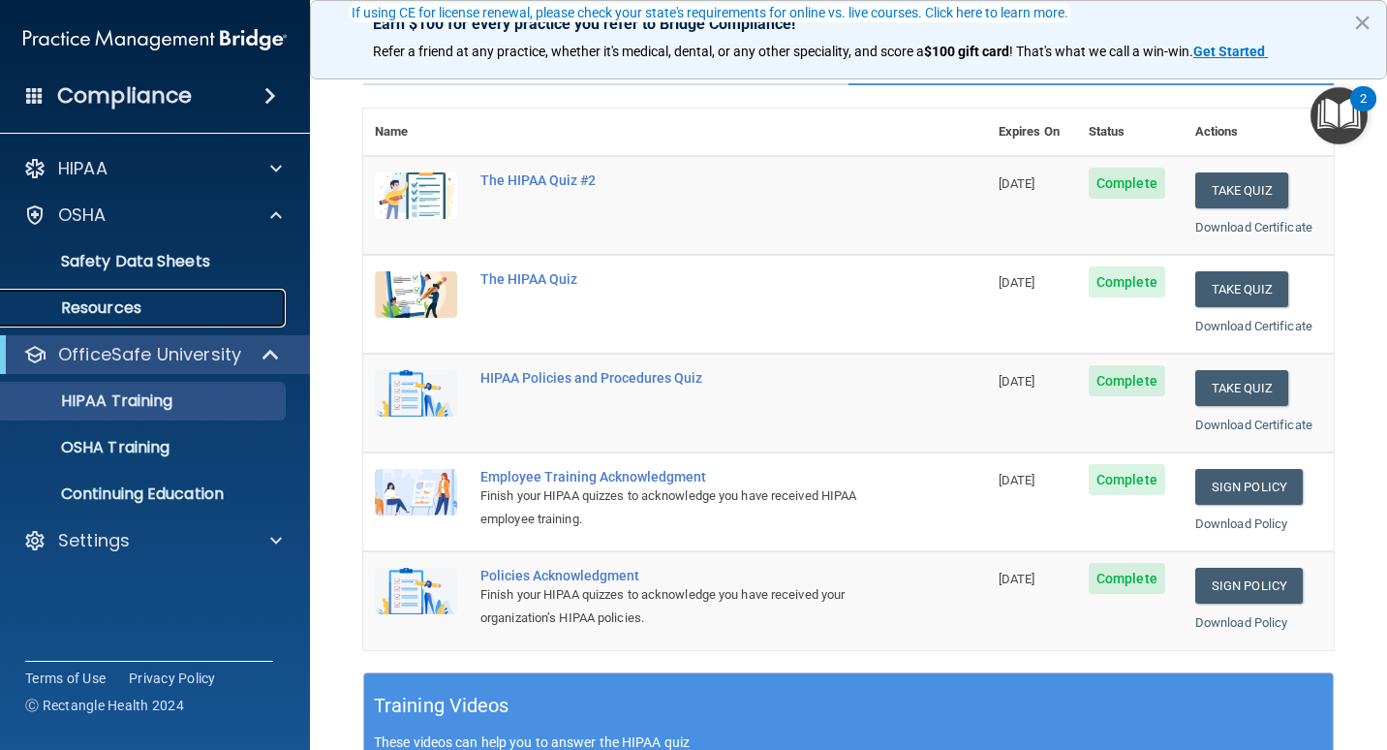
click at [209, 296] on link "Resources" at bounding box center [133, 308] width 305 height 39
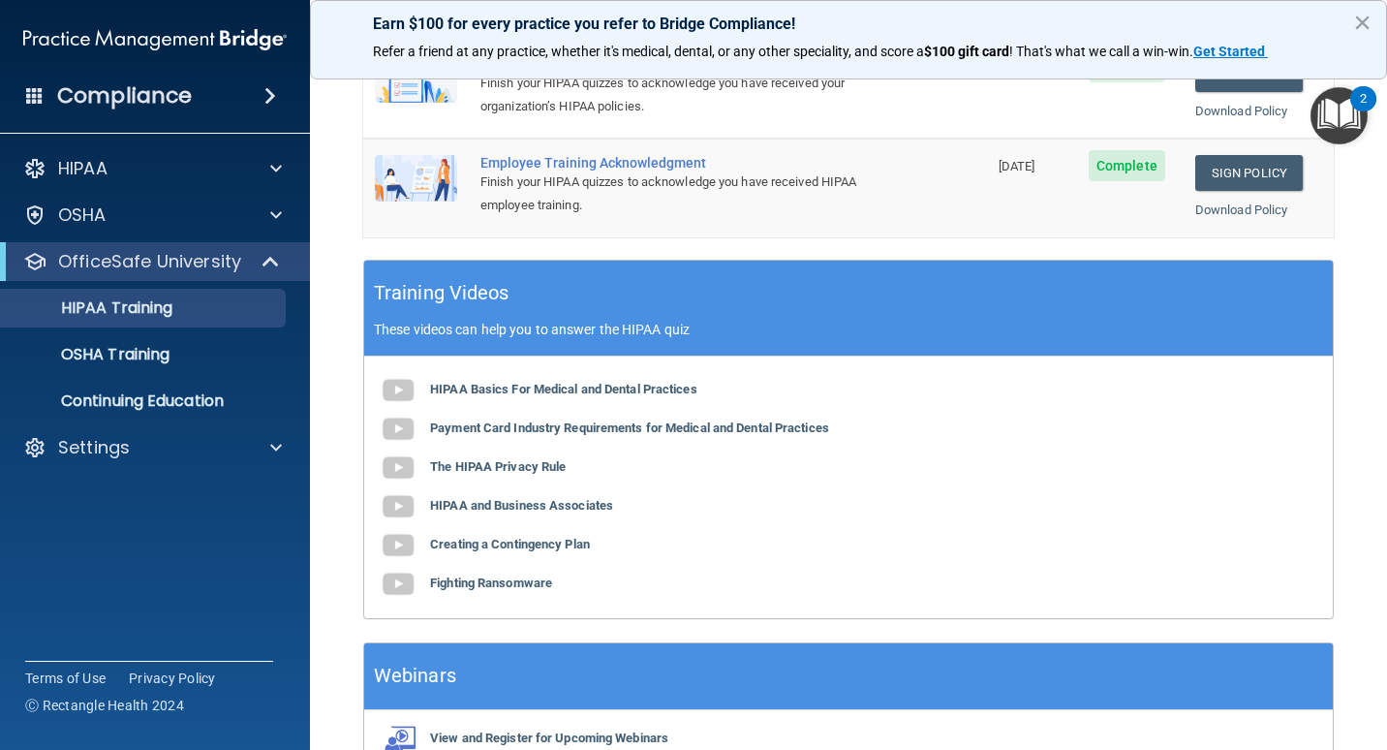
scroll to position [709, 0]
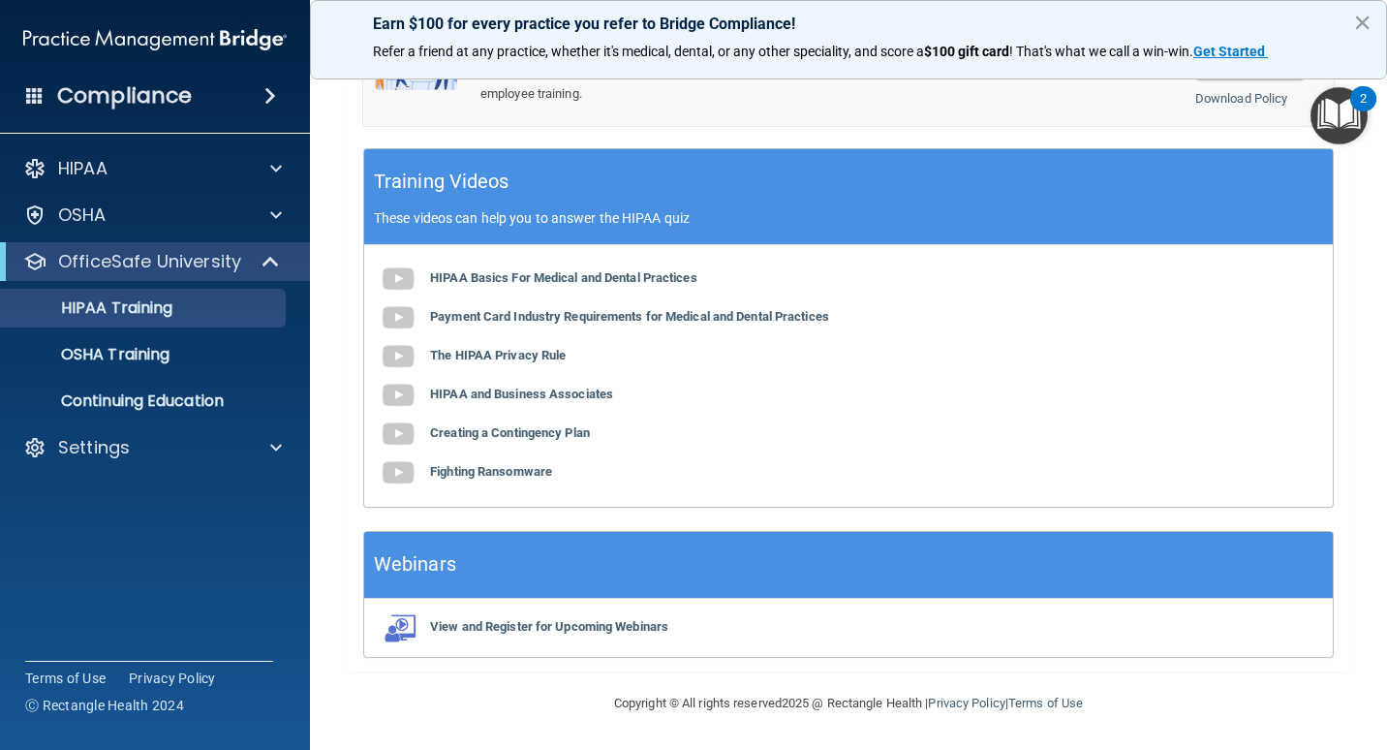
click at [1362, 27] on button "×" at bounding box center [1363, 22] width 18 height 31
